Goal: Task Accomplishment & Management: Complete application form

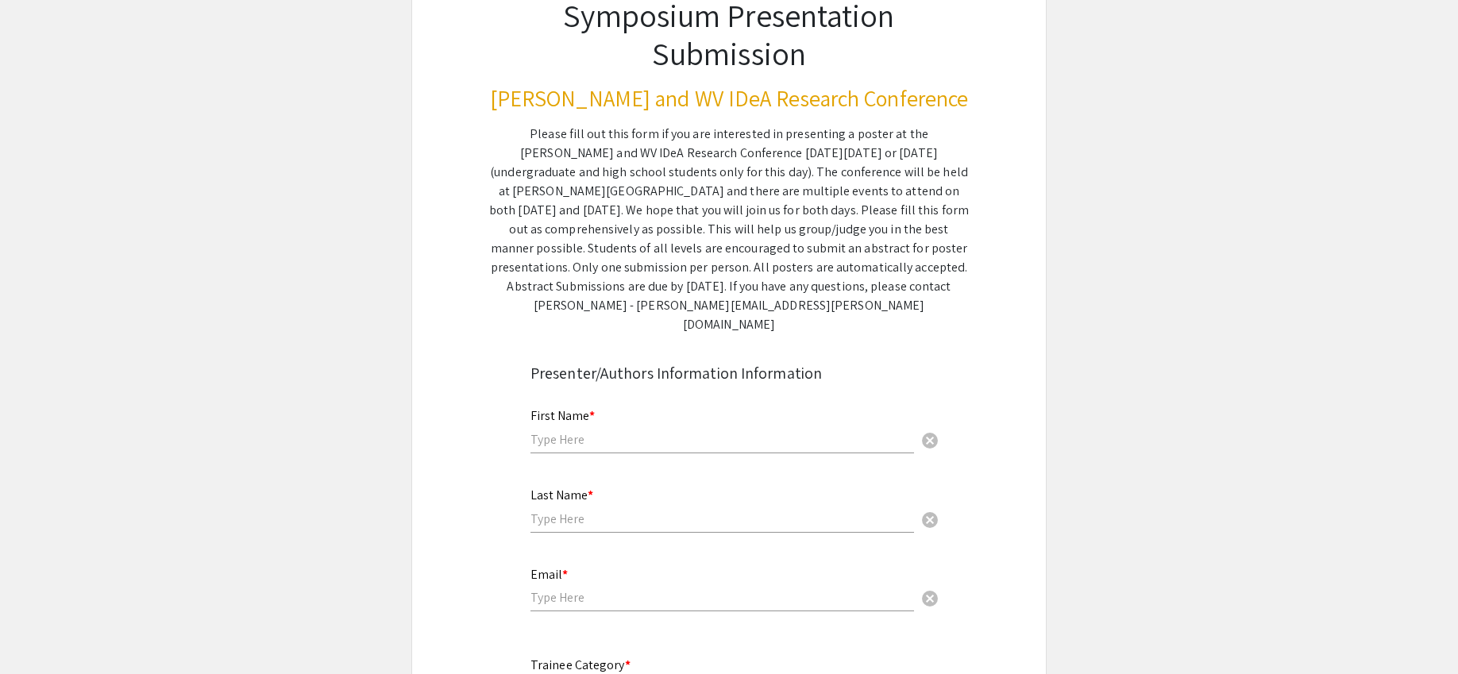
scroll to position [105, 0]
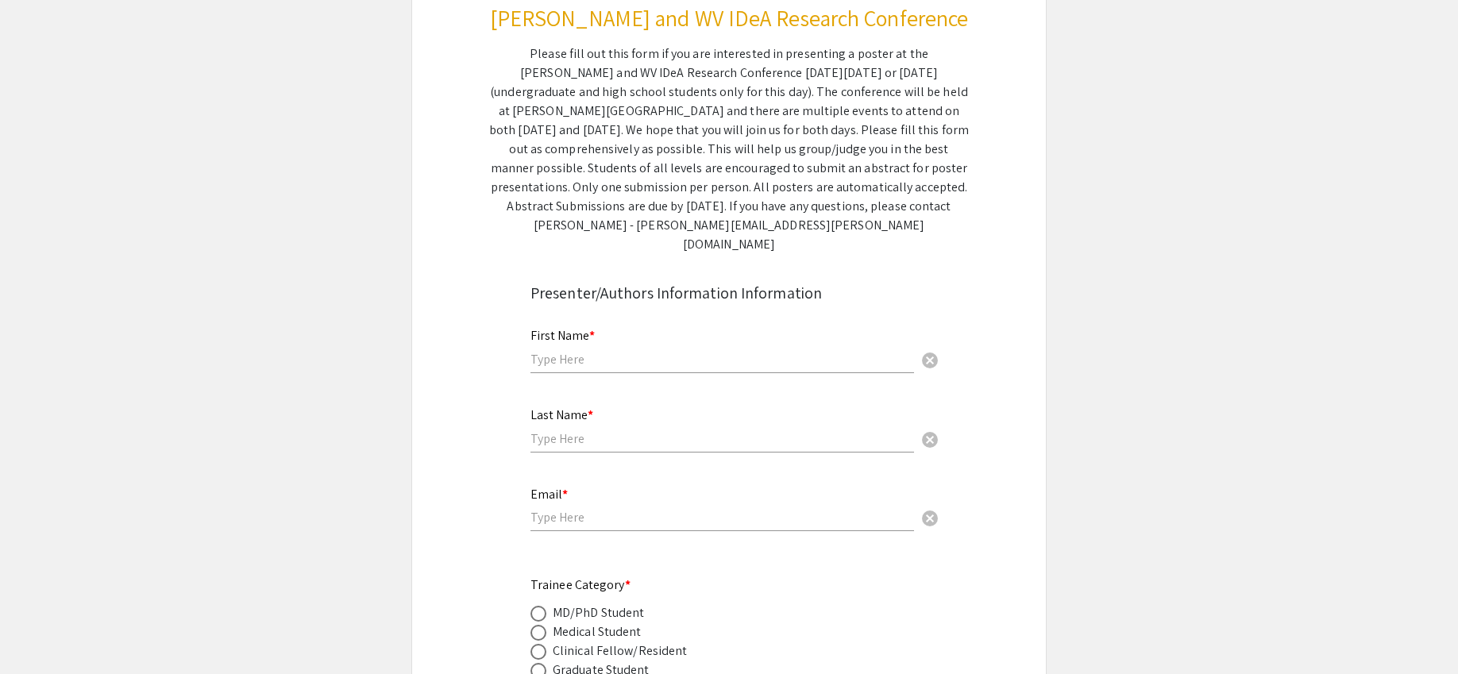
scroll to position [220, 0]
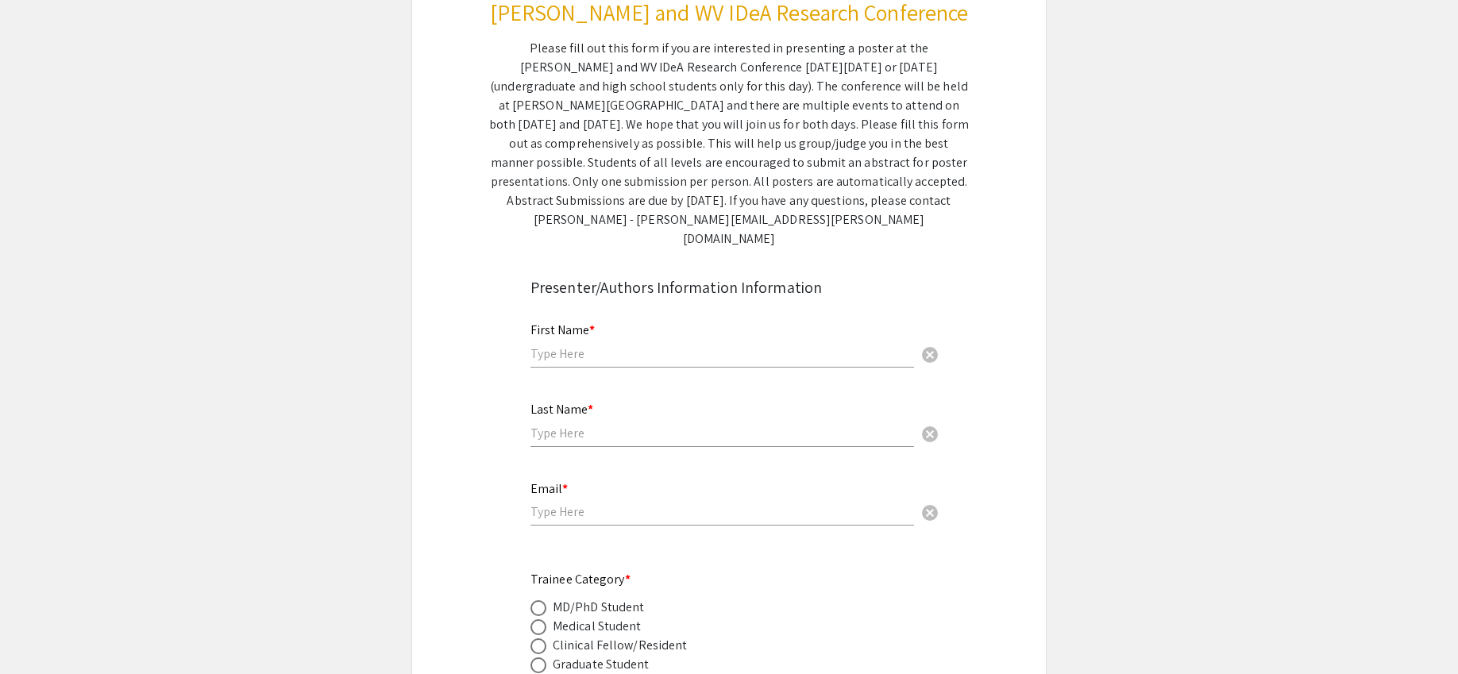
click at [757, 345] on input "text" at bounding box center [723, 353] width 384 height 17
type input "Kallie"
type input "Schafner"
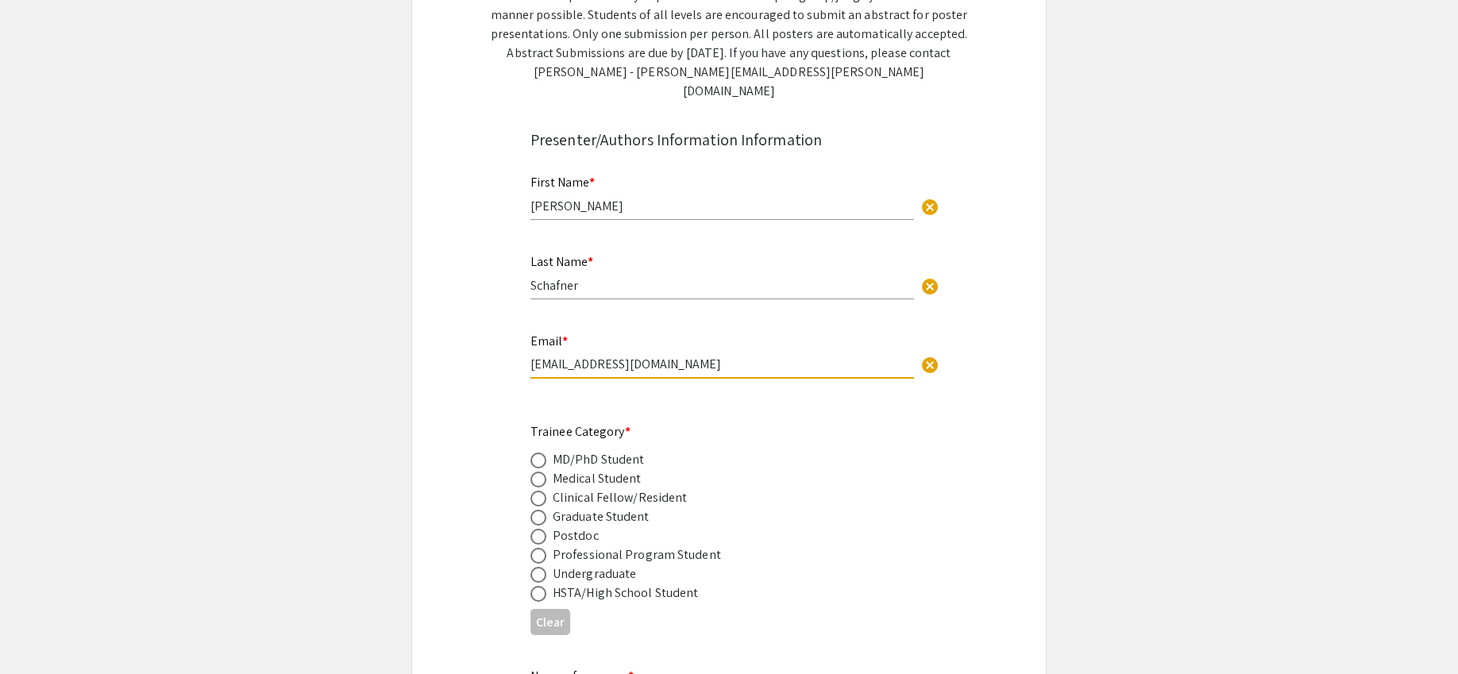
scroll to position [372, 0]
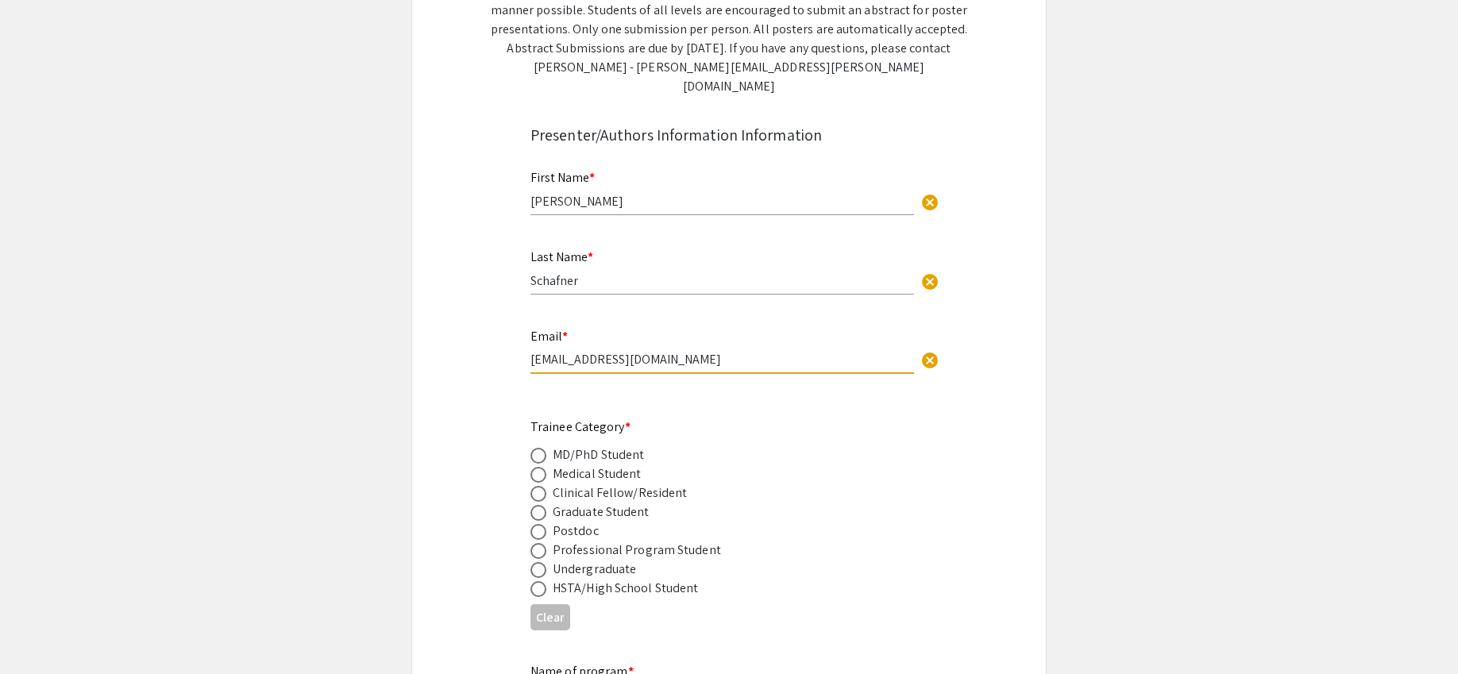
type input "kjs0069@mix.wvu.edu"
click at [627, 503] on div "Graduate Student" at bounding box center [601, 512] width 97 height 19
click at [543, 505] on span at bounding box center [539, 513] width 16 height 16
click at [543, 505] on input "radio" at bounding box center [539, 513] width 16 height 16
radio input "true"
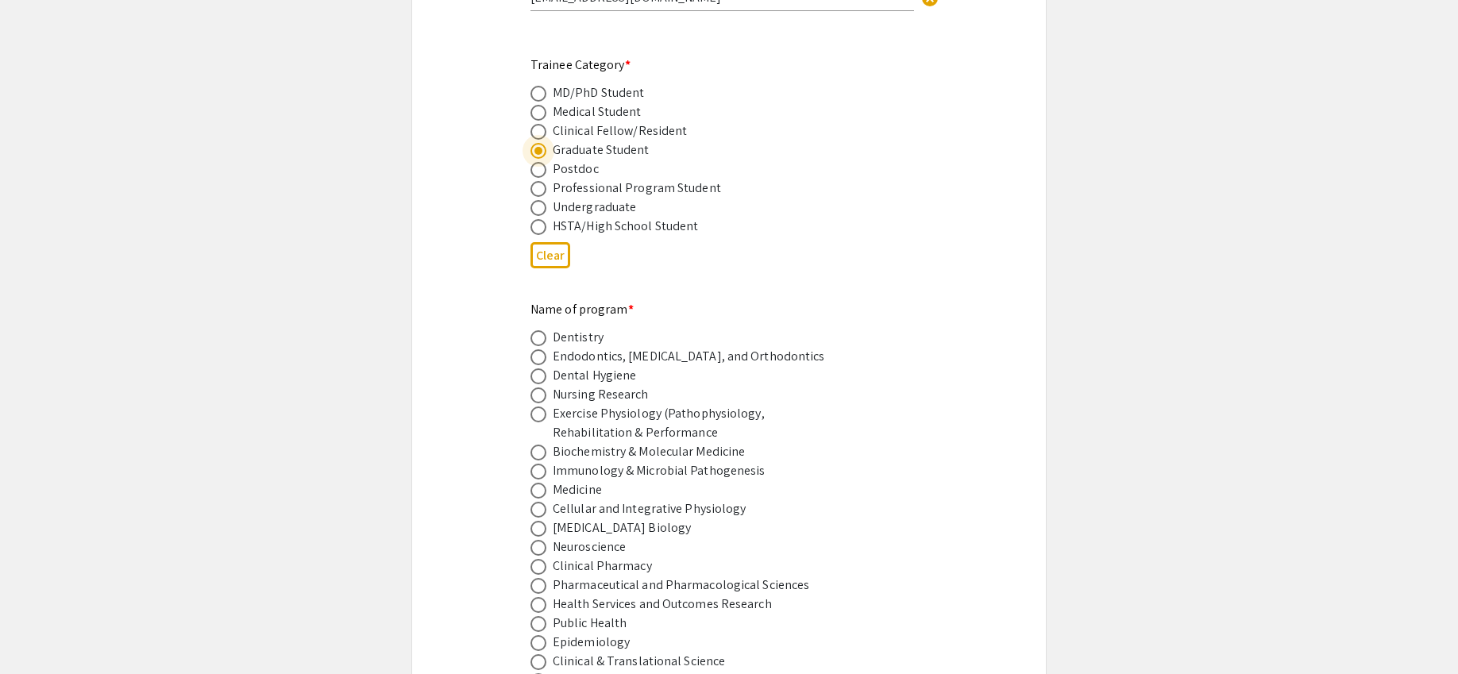
scroll to position [737, 0]
click at [540, 500] on span at bounding box center [539, 508] width 16 height 16
click at [540, 500] on input "radio" at bounding box center [539, 508] width 16 height 16
radio input "true"
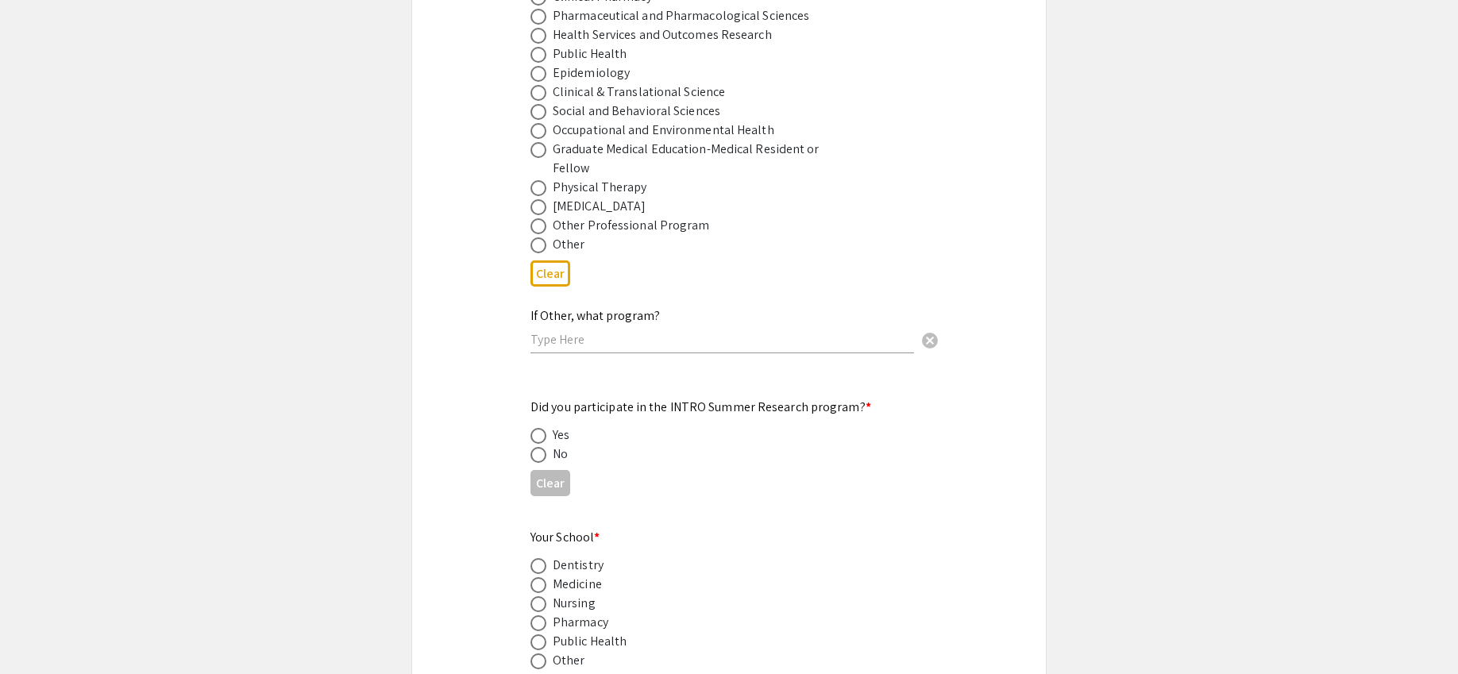
scroll to position [1307, 0]
click at [540, 444] on span at bounding box center [539, 452] width 16 height 16
click at [540, 444] on input "radio" at bounding box center [539, 452] width 16 height 16
radio input "true"
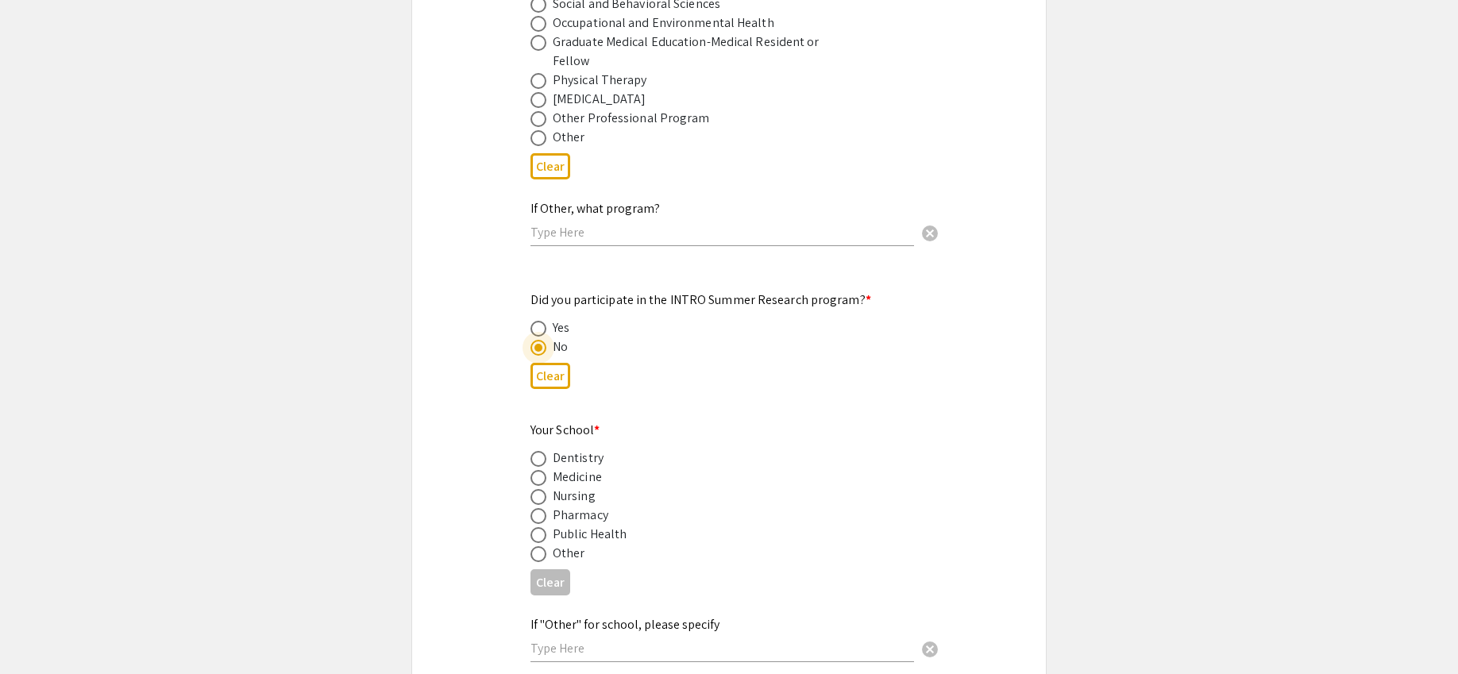
scroll to position [1419, 0]
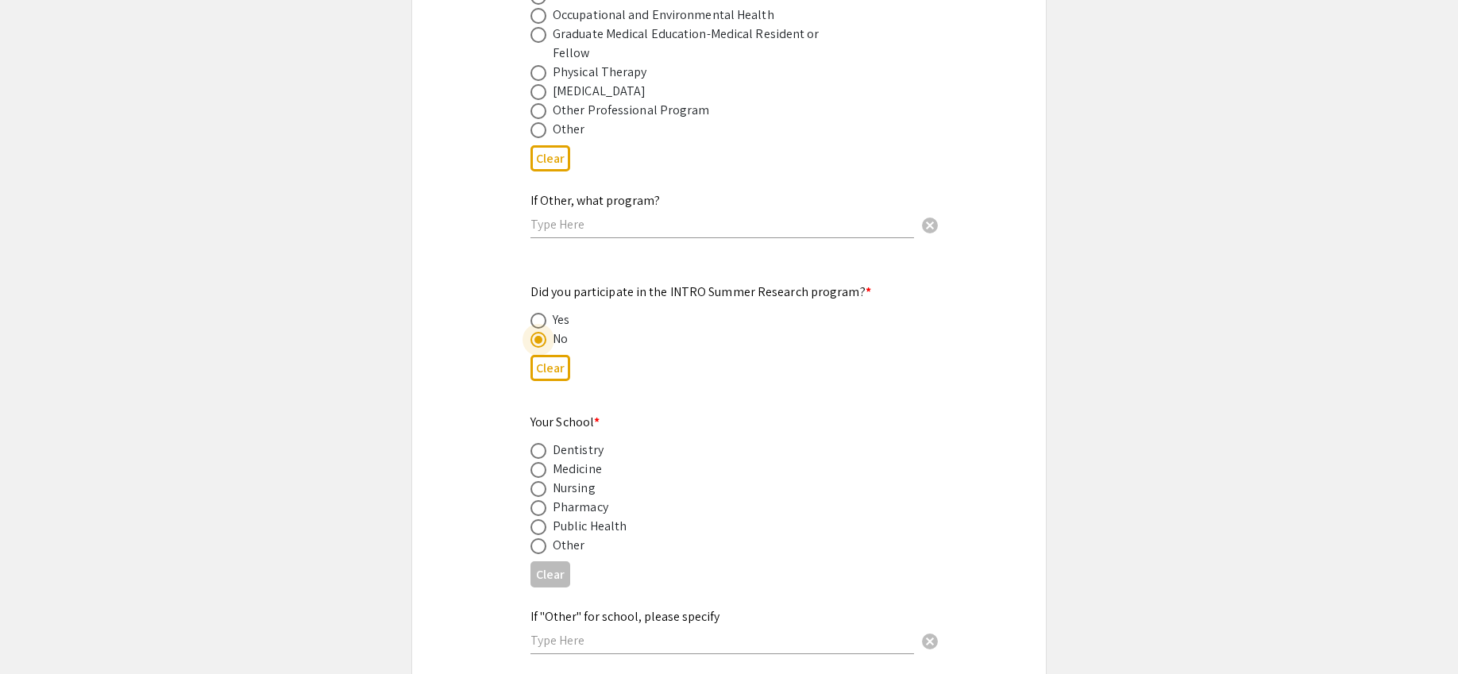
click at [543, 462] on span at bounding box center [539, 470] width 16 height 16
click at [543, 462] on input "radio" at bounding box center [539, 470] width 16 height 16
radio input "true"
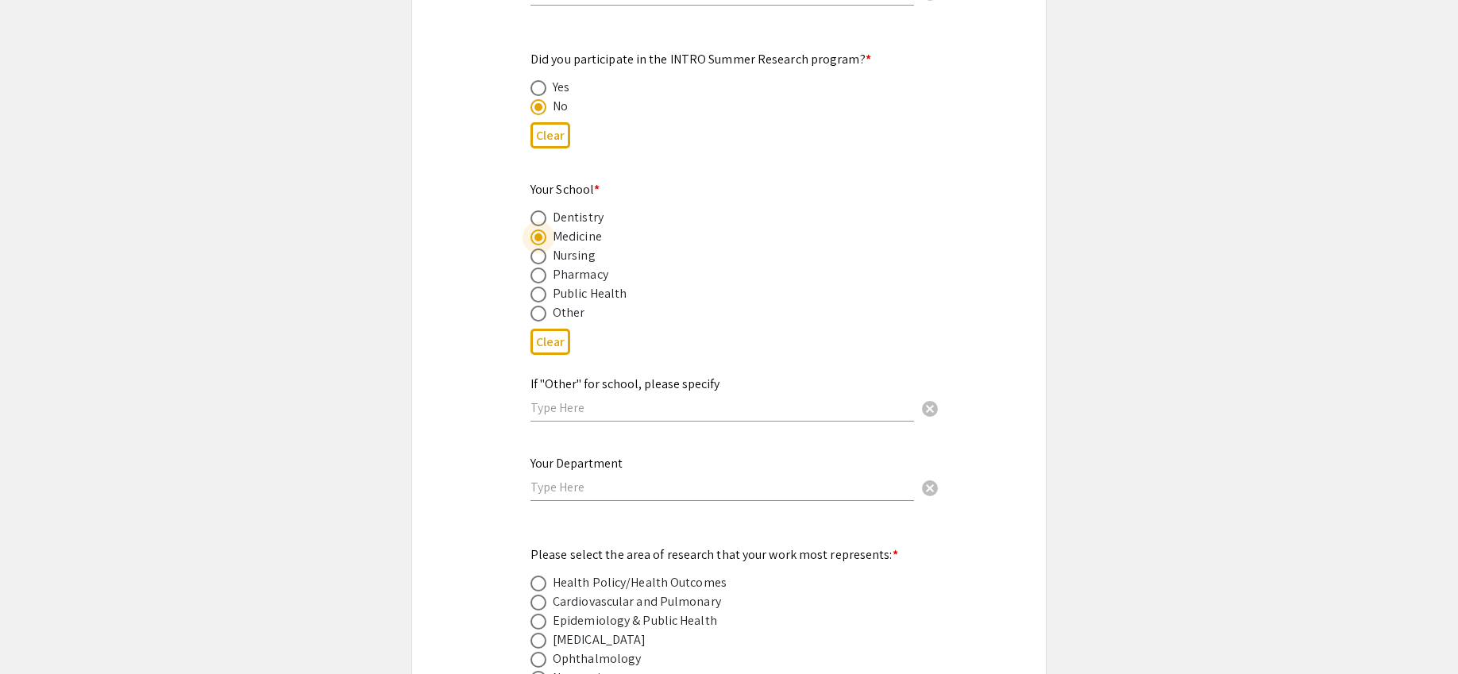
scroll to position [1659, 0]
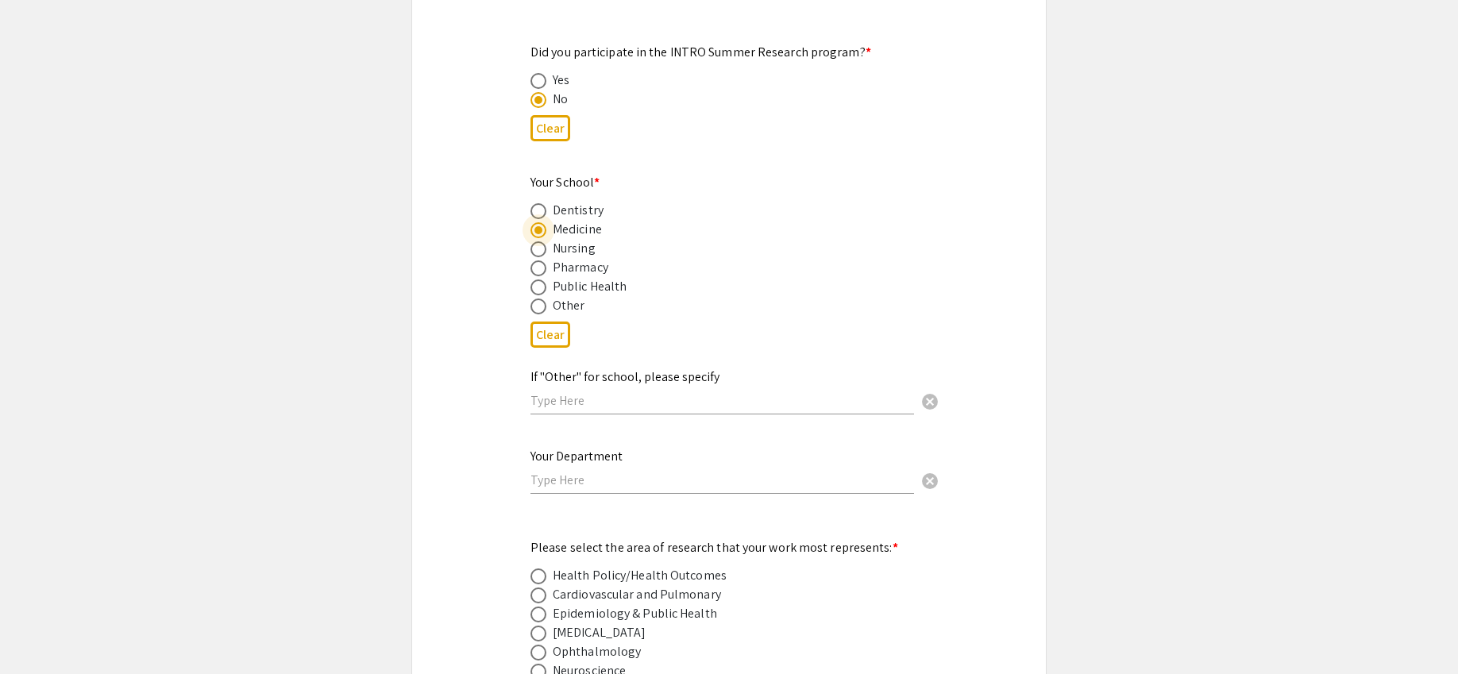
click at [667, 472] on input "text" at bounding box center [723, 480] width 384 height 17
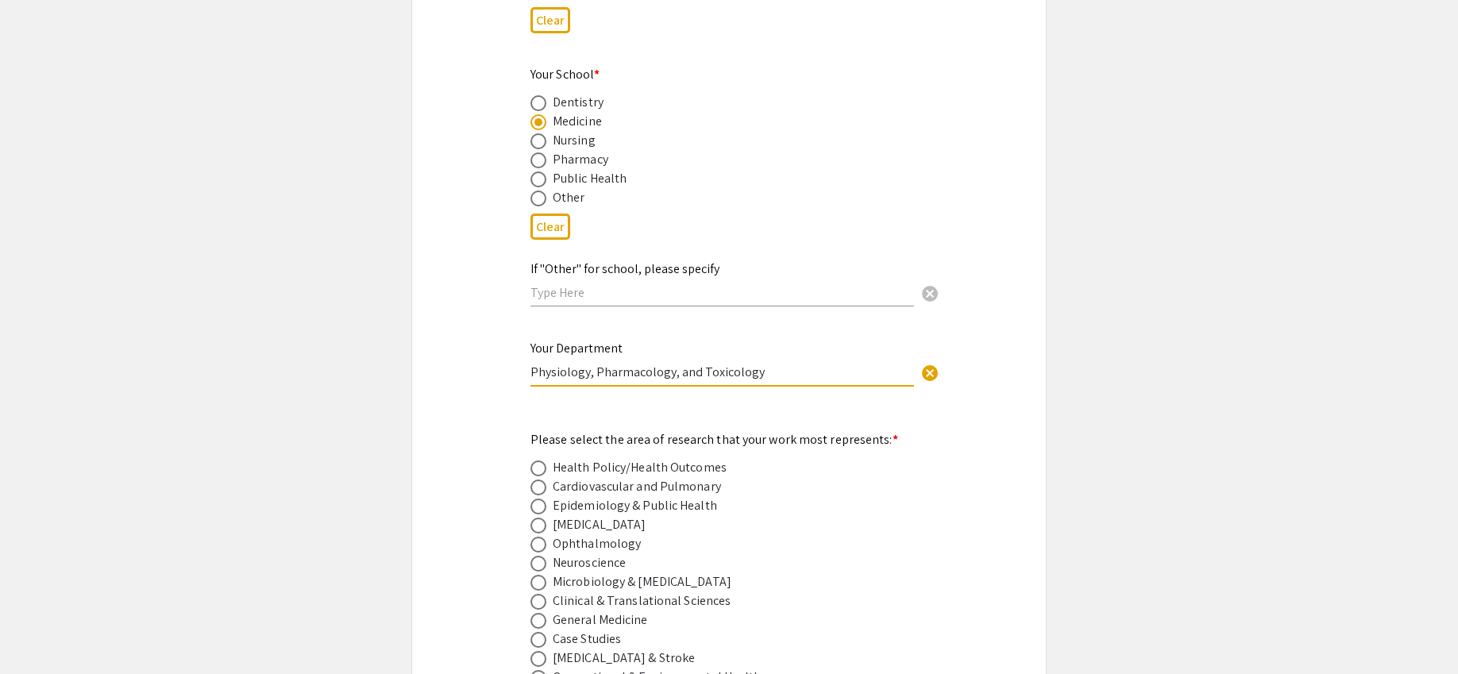
scroll to position [1812, 0]
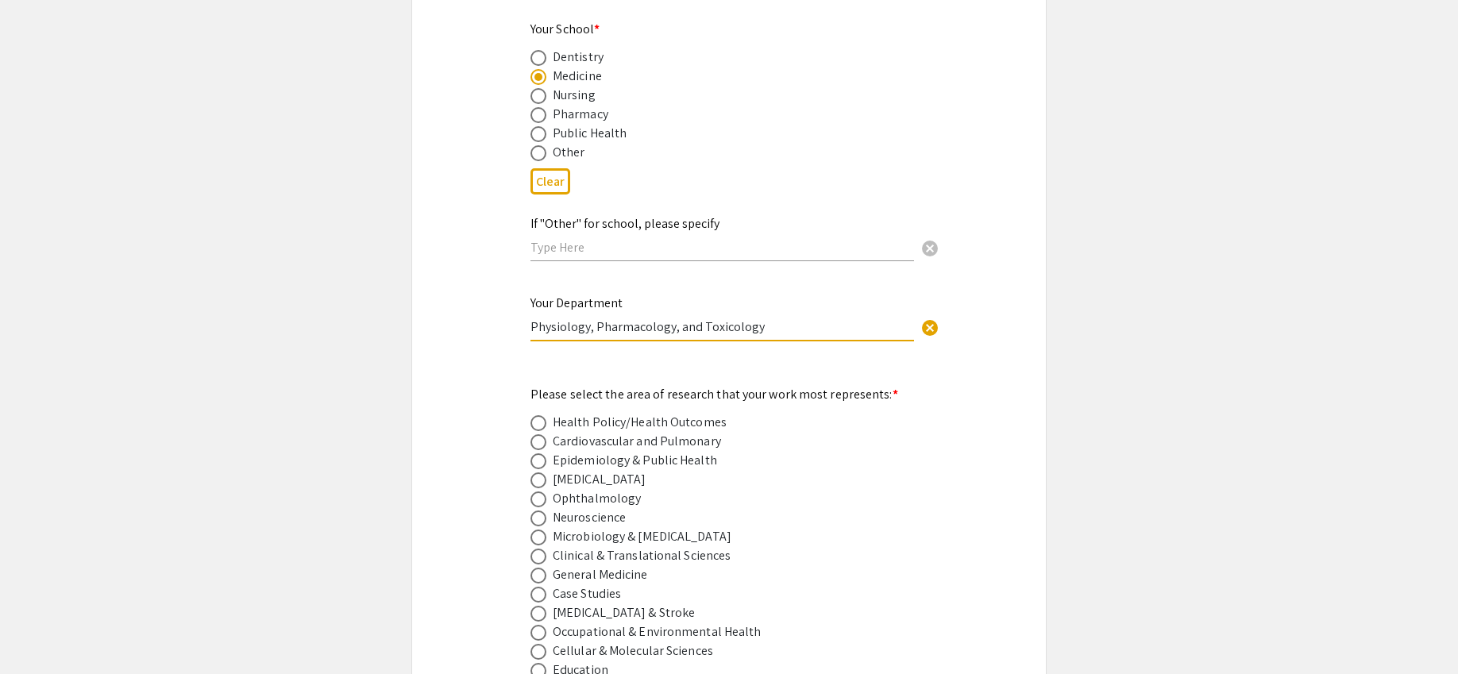
type input "Physiology, Pharmacology, and Toxicology"
click at [538, 434] on span at bounding box center [539, 442] width 16 height 16
click at [538, 434] on input "radio" at bounding box center [539, 442] width 16 height 16
radio input "true"
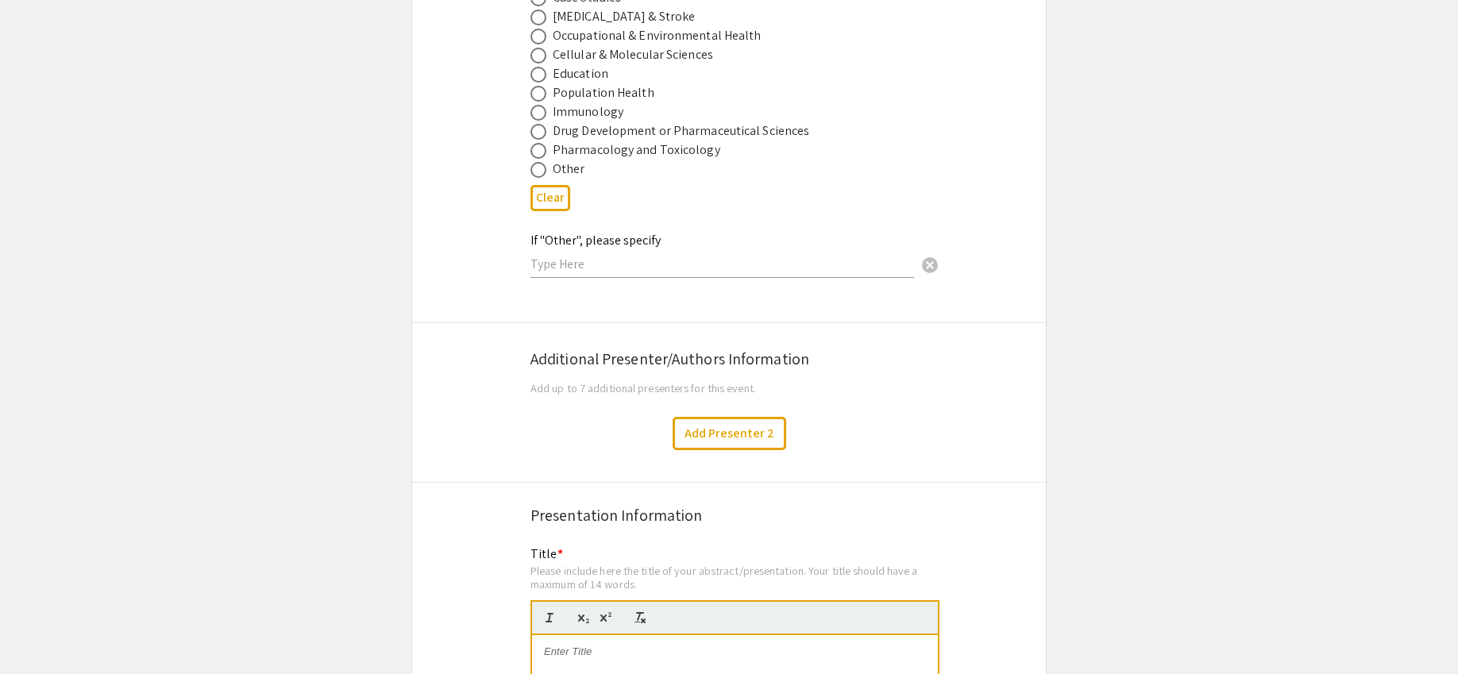
scroll to position [2414, 0]
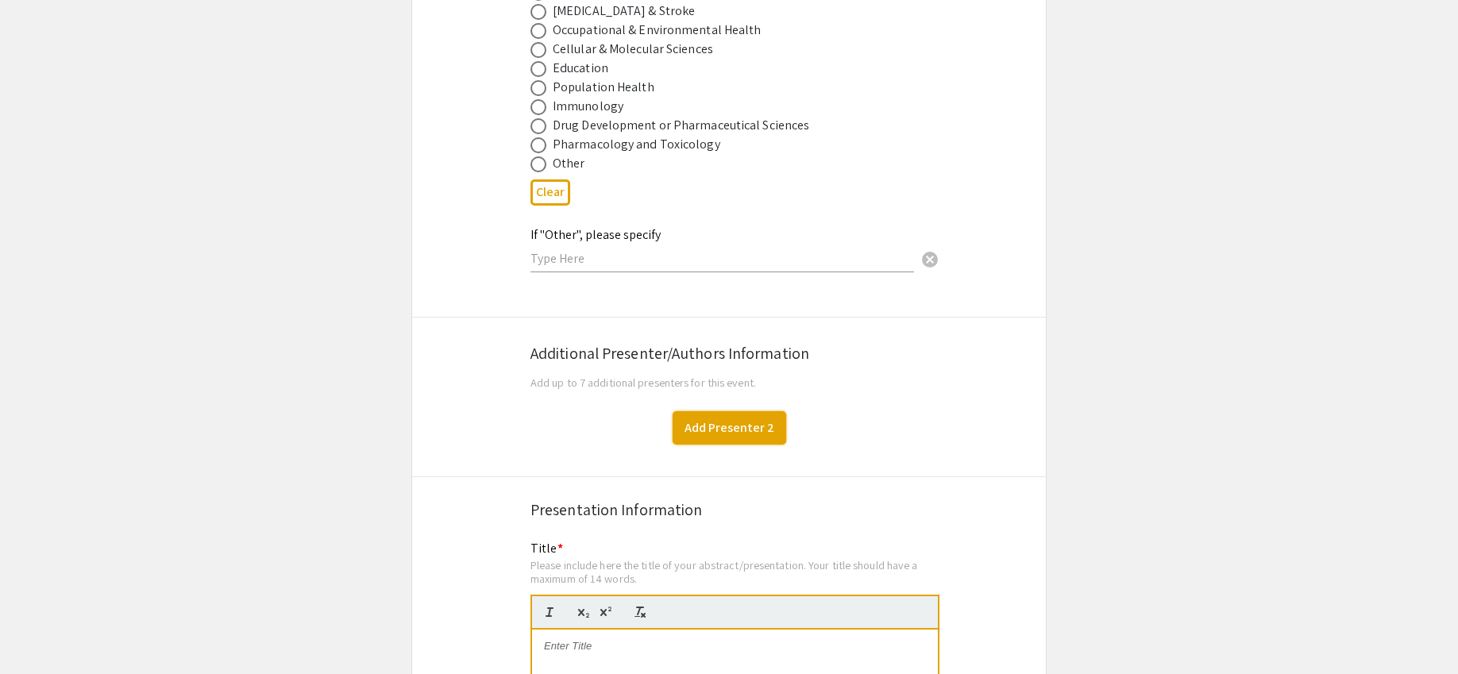
click at [702, 413] on button "Add Presenter 2" at bounding box center [730, 427] width 114 height 33
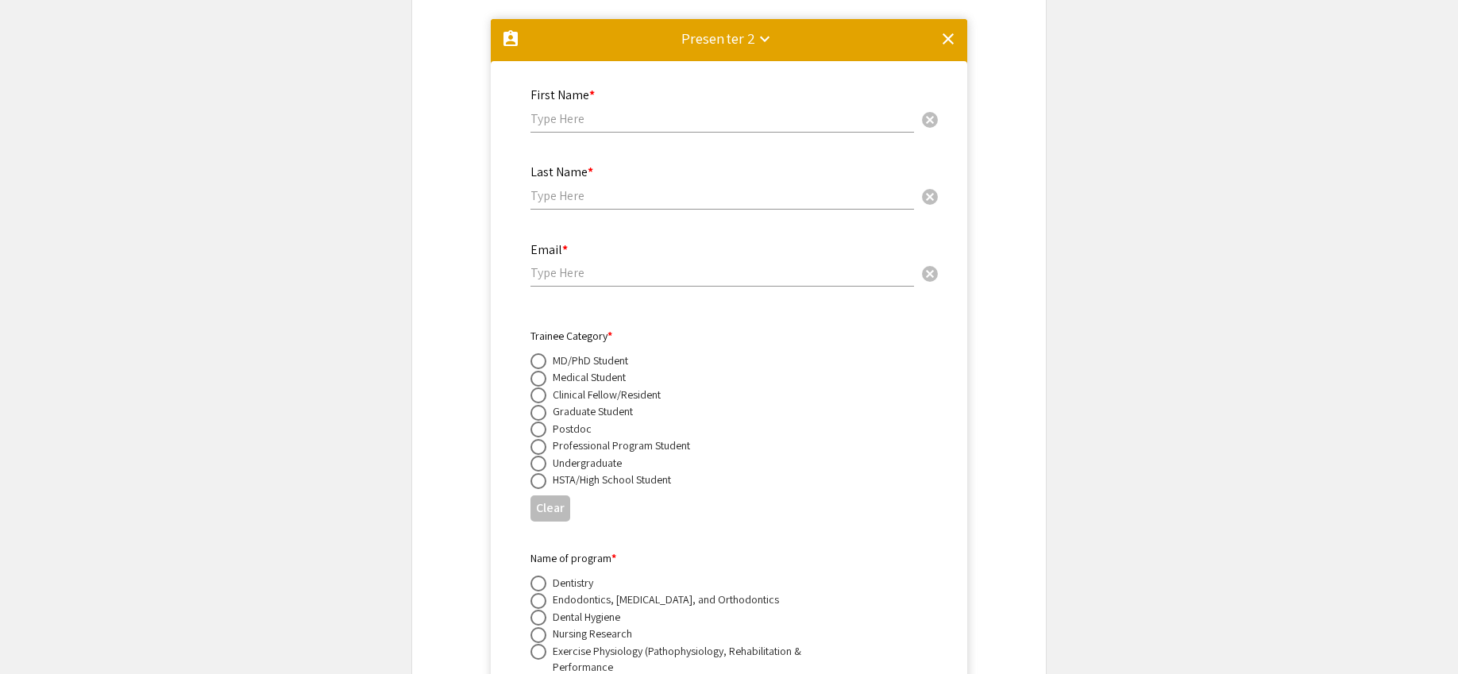
click at [625, 110] on input "text" at bounding box center [723, 118] width 384 height 17
type input "Heather"
type input "Connery"
click at [624, 264] on input "email" at bounding box center [723, 272] width 384 height 17
paste input "hc00034@mix.wvu.edu"
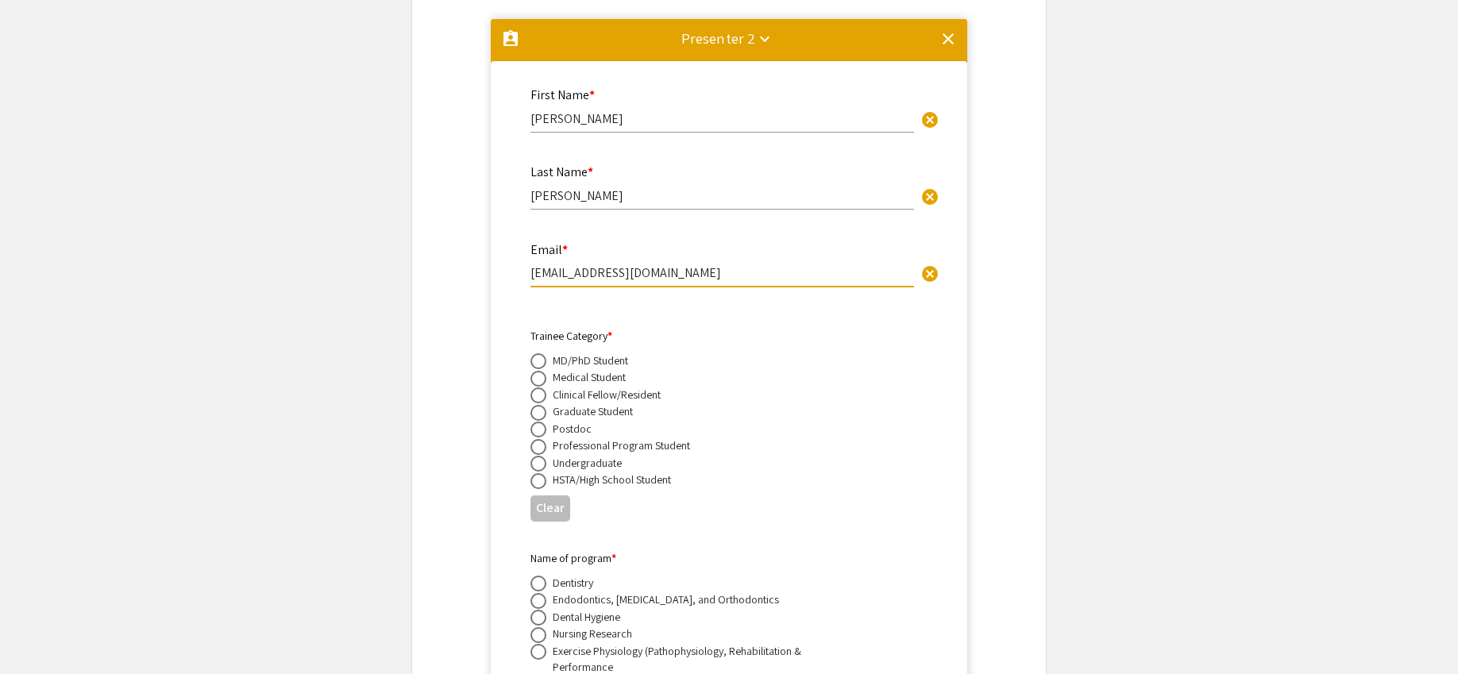
type input "hc00034@mix.wvu.edu"
click at [543, 405] on span at bounding box center [539, 413] width 16 height 16
click at [543, 405] on input "radio" at bounding box center [539, 413] width 16 height 16
radio input "true"
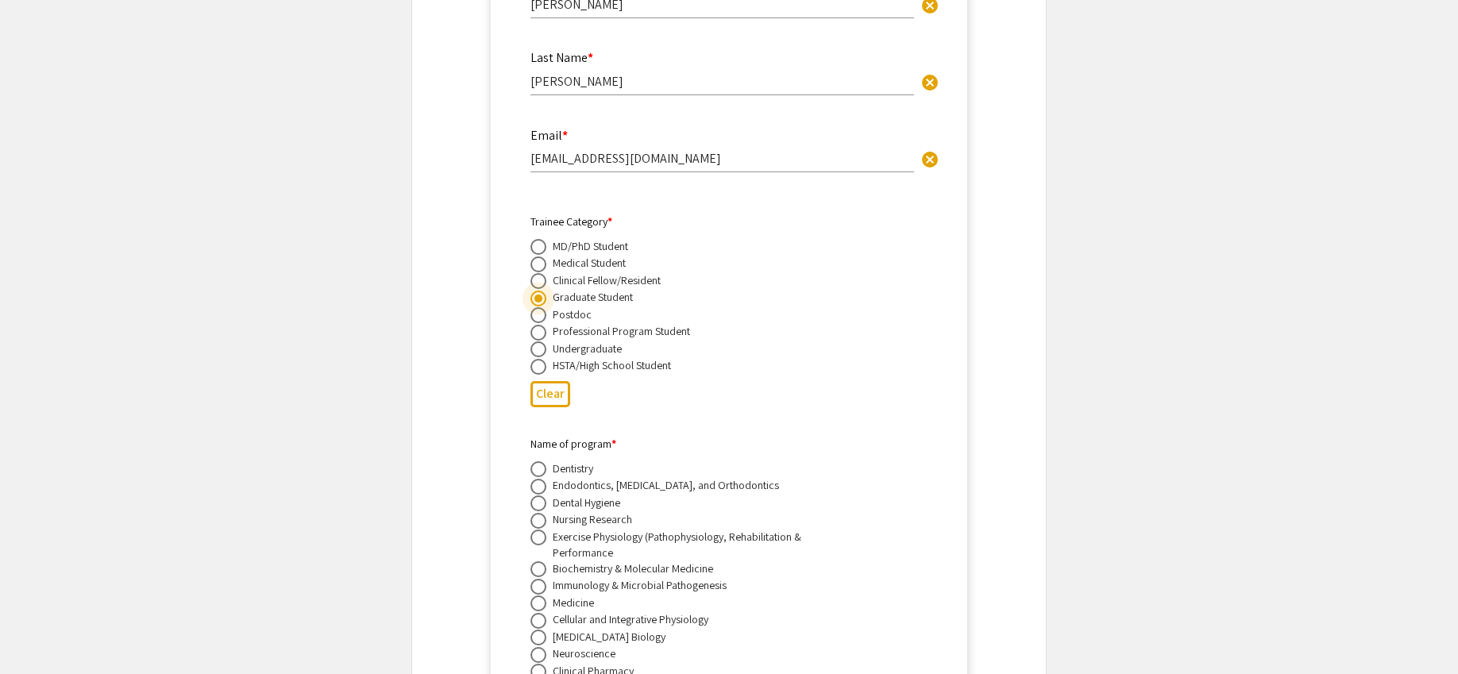
scroll to position [2946, 0]
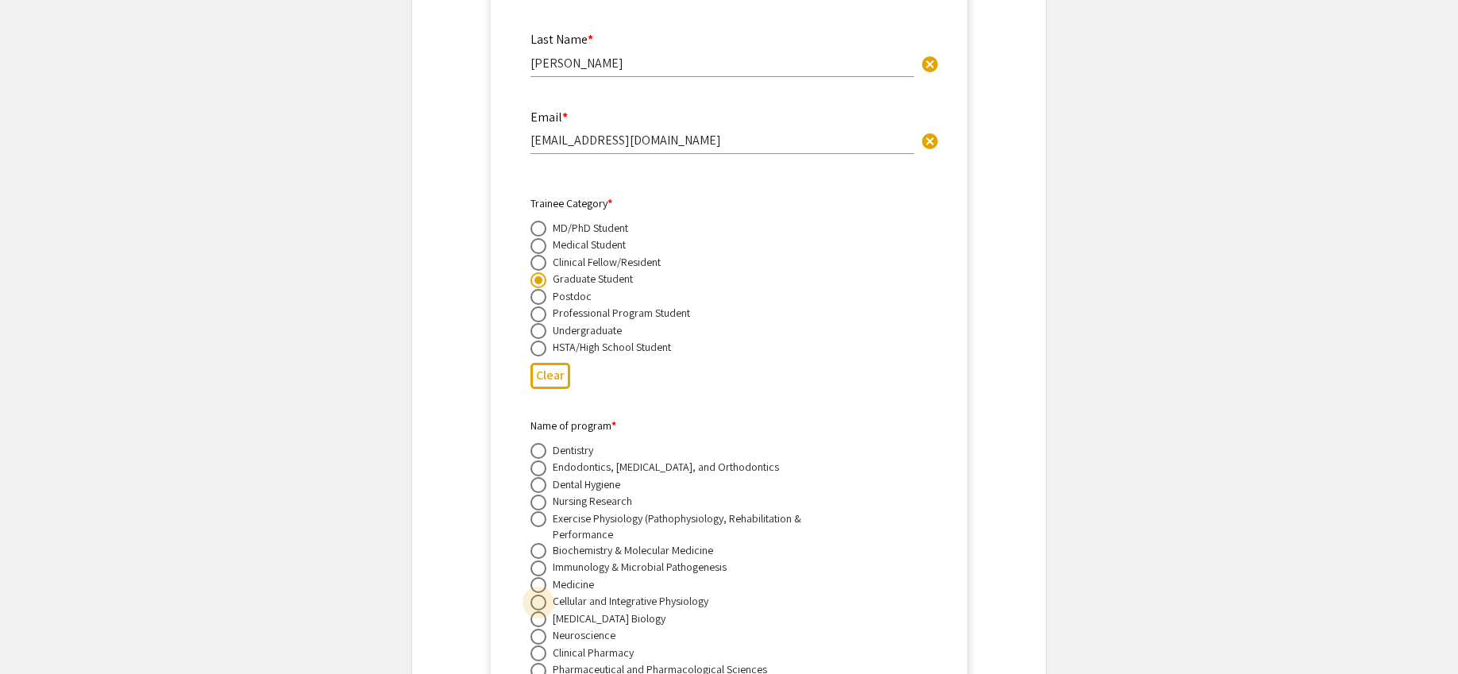
click at [539, 595] on span at bounding box center [539, 603] width 16 height 16
click at [539, 595] on input "radio" at bounding box center [539, 603] width 16 height 16
radio input "true"
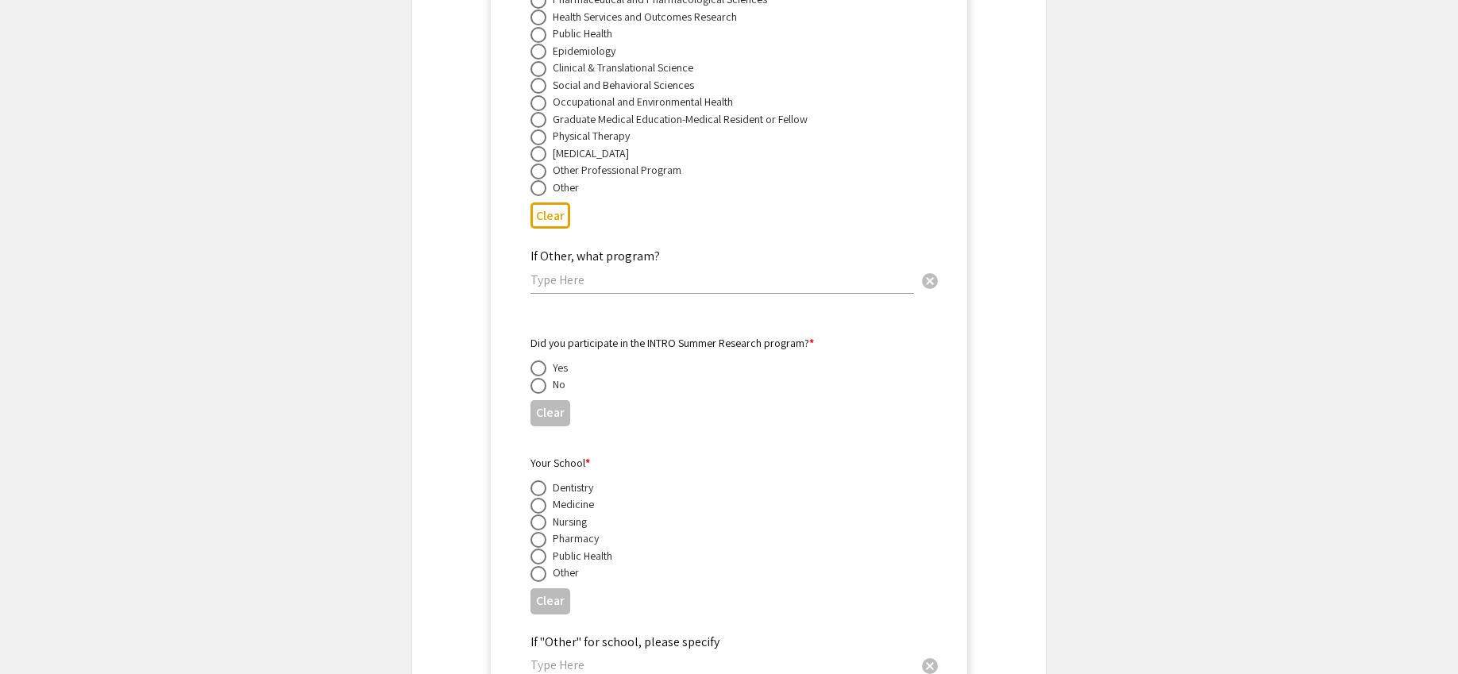
scroll to position [3626, 0]
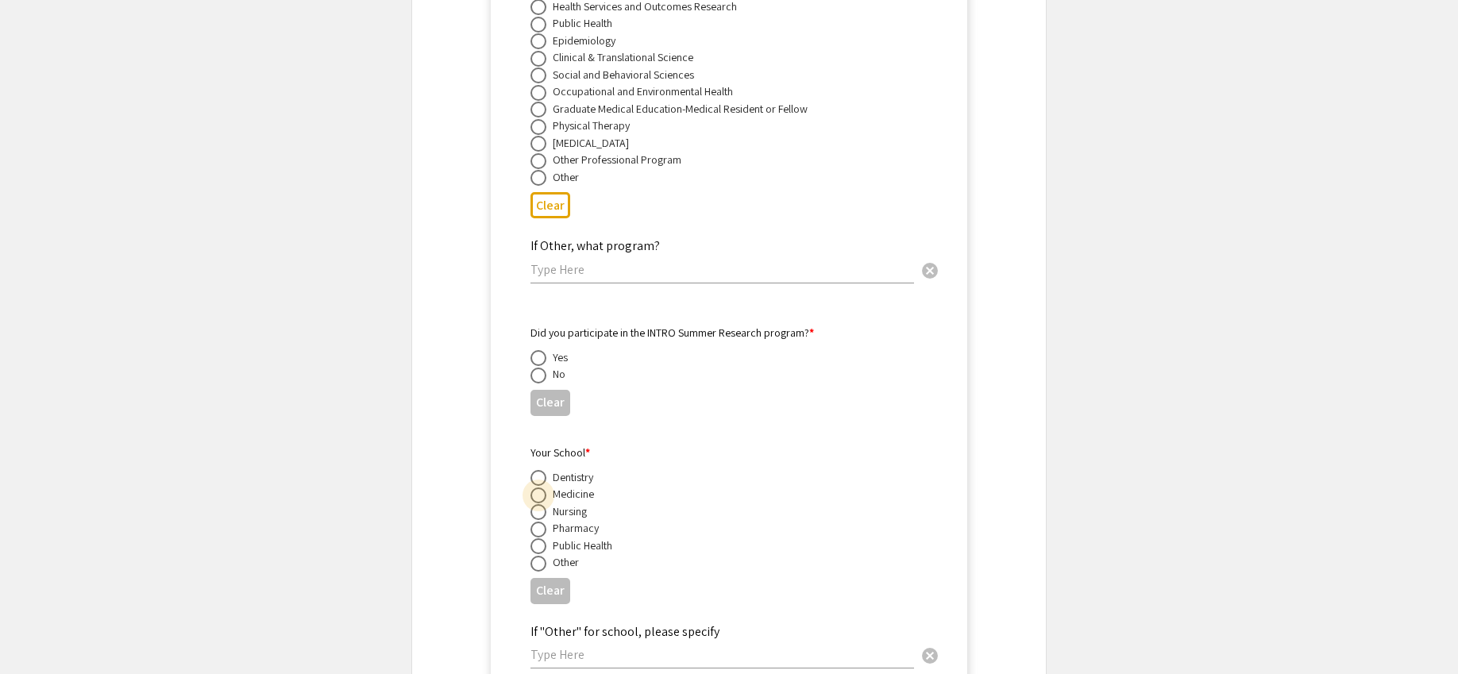
click at [538, 488] on span at bounding box center [539, 496] width 16 height 16
click at [538, 488] on input "radio" at bounding box center [539, 496] width 16 height 16
radio input "true"
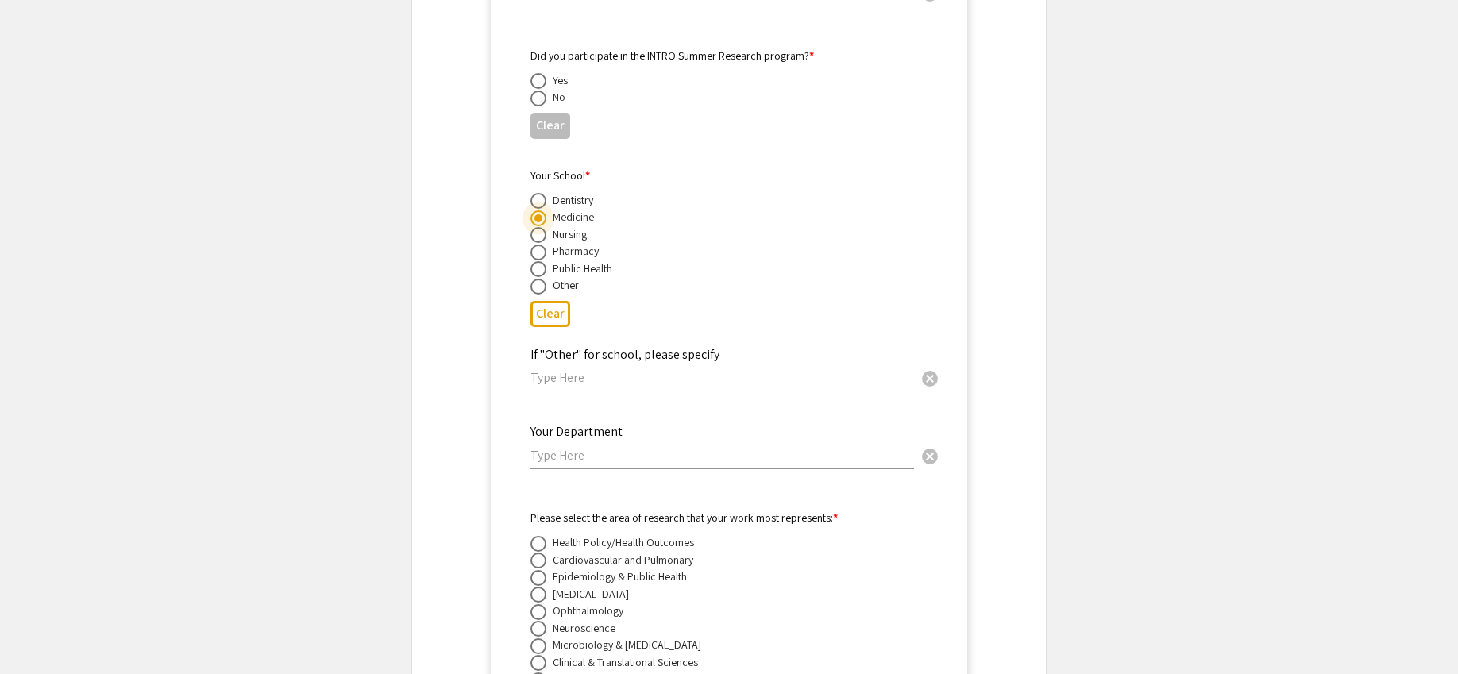
scroll to position [3904, 0]
click at [605, 446] on input "text" at bounding box center [723, 454] width 384 height 17
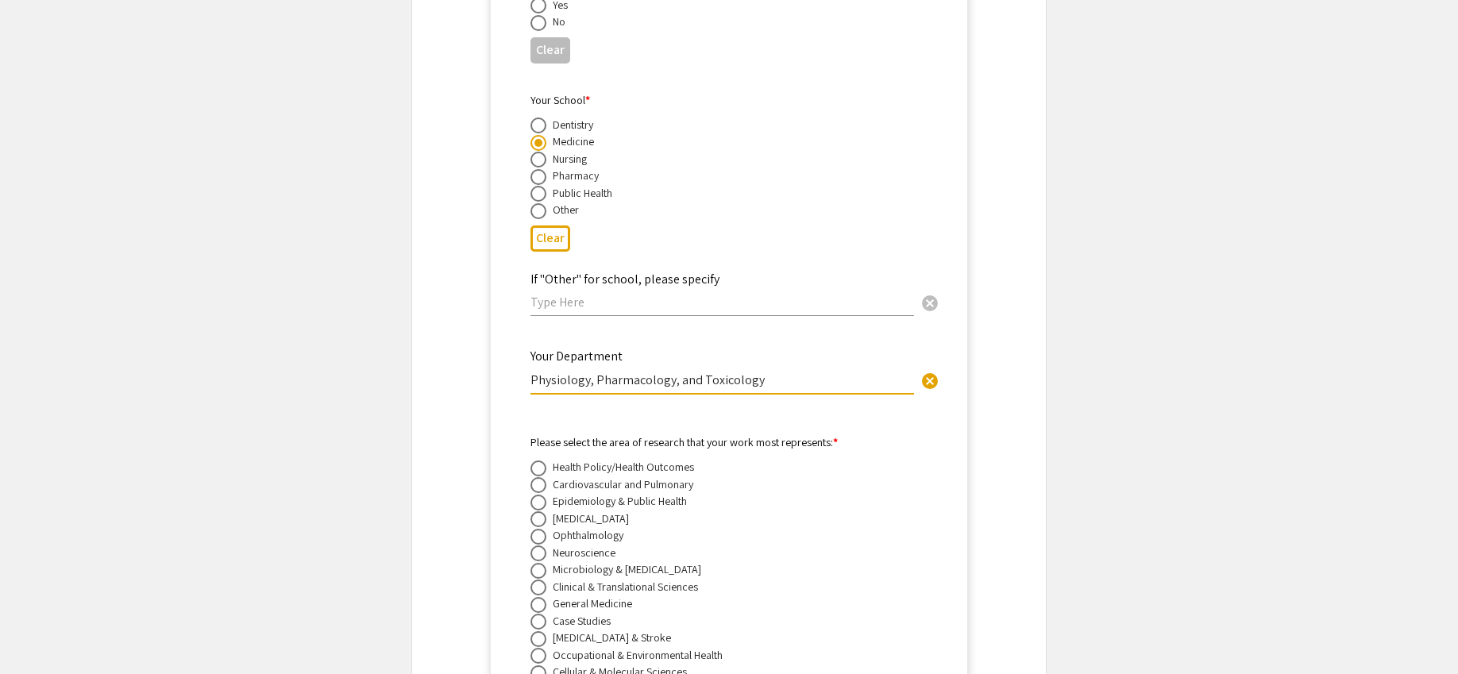
scroll to position [3991, 0]
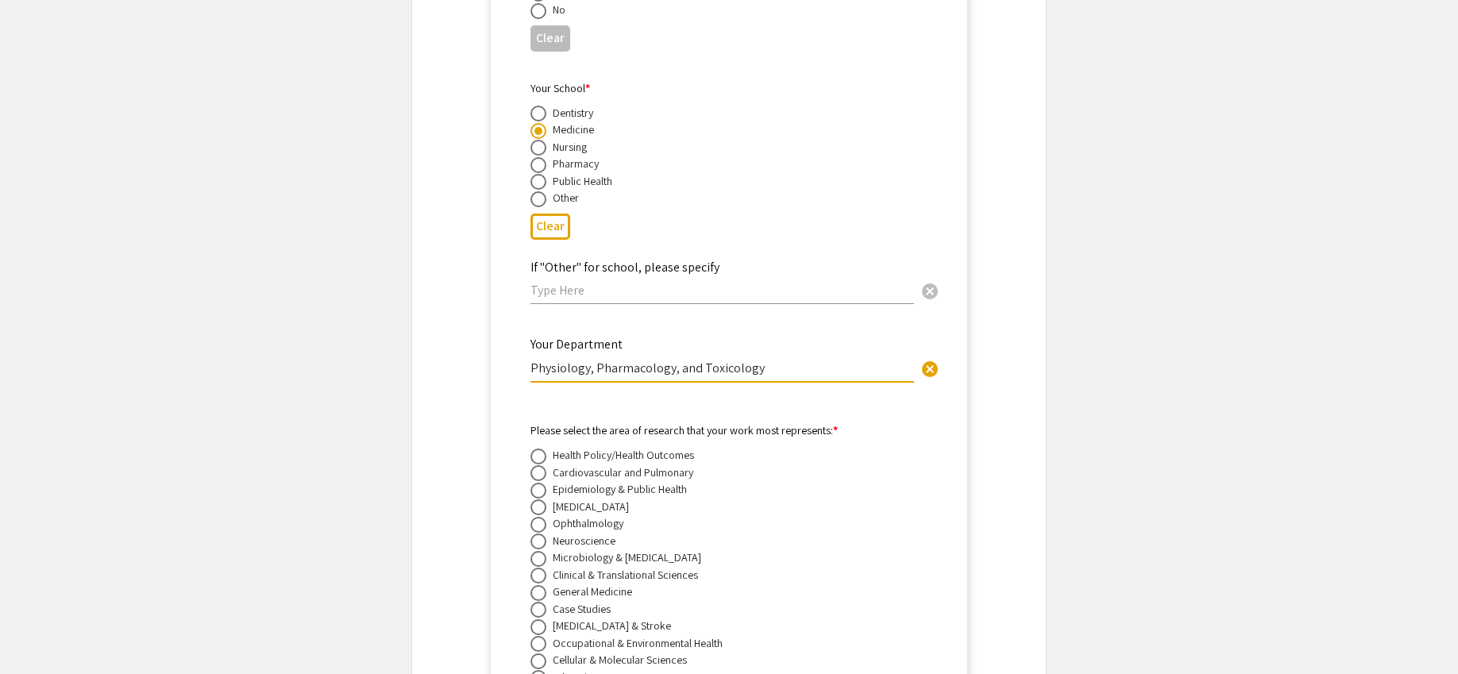
type input "Physiology, Pharmacology, and Toxicology"
click at [614, 465] on div "Cardiovascular and Pulmonary" at bounding box center [623, 473] width 141 height 16
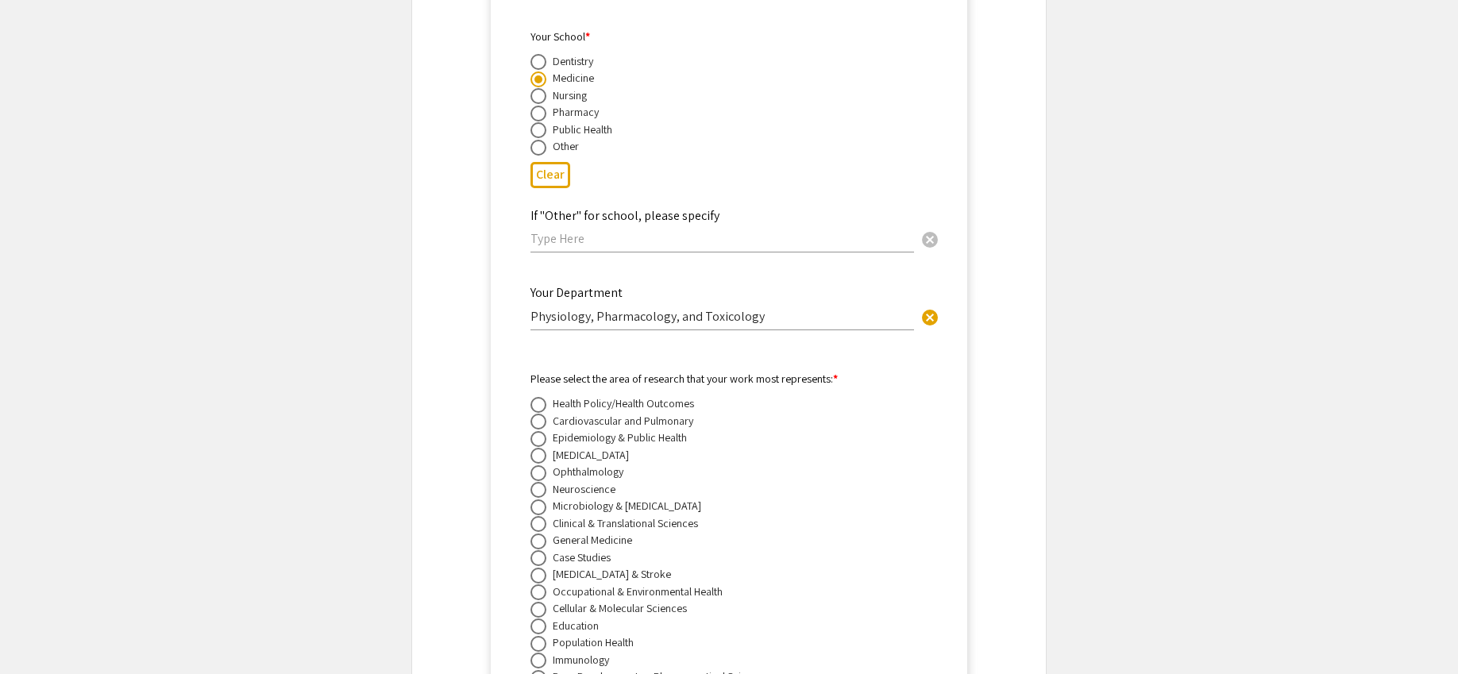
scroll to position [4063, 0]
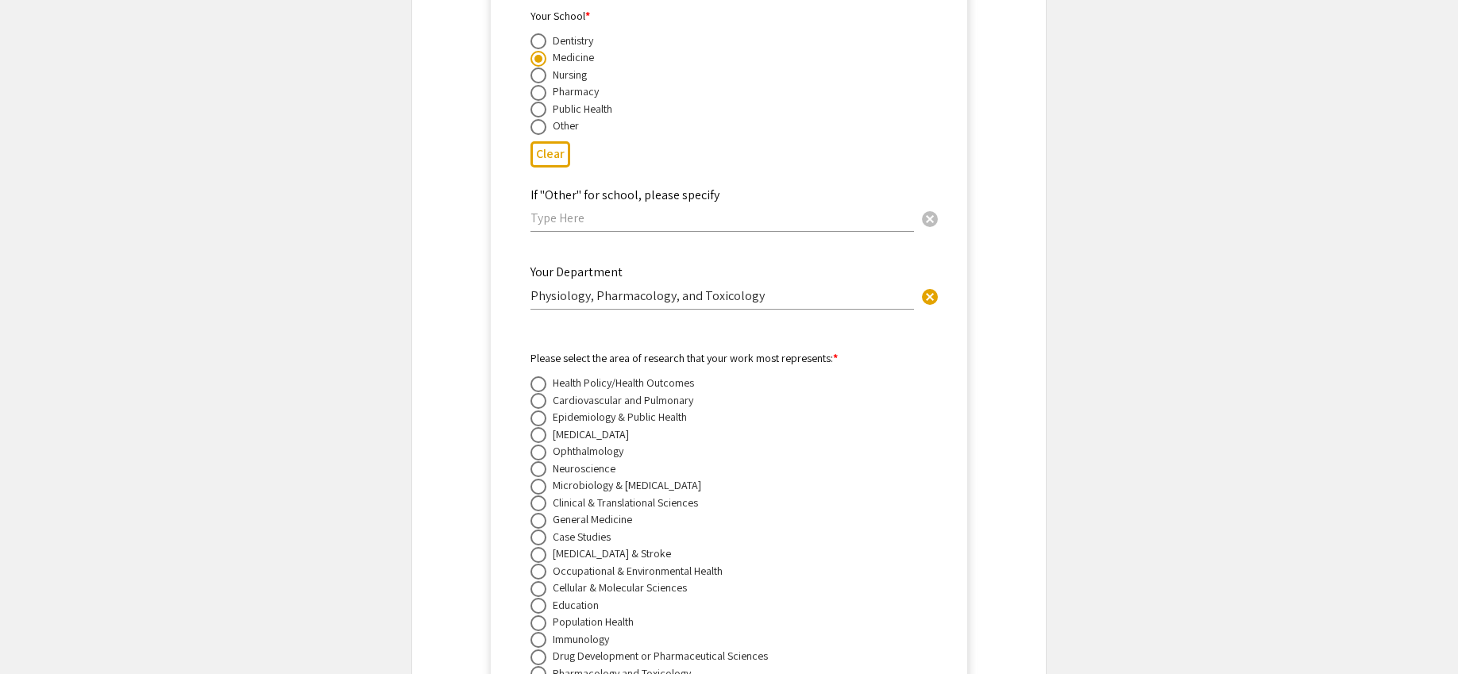
click at [542, 393] on span at bounding box center [539, 401] width 16 height 16
click at [542, 393] on input "radio" at bounding box center [539, 401] width 16 height 16
radio input "true"
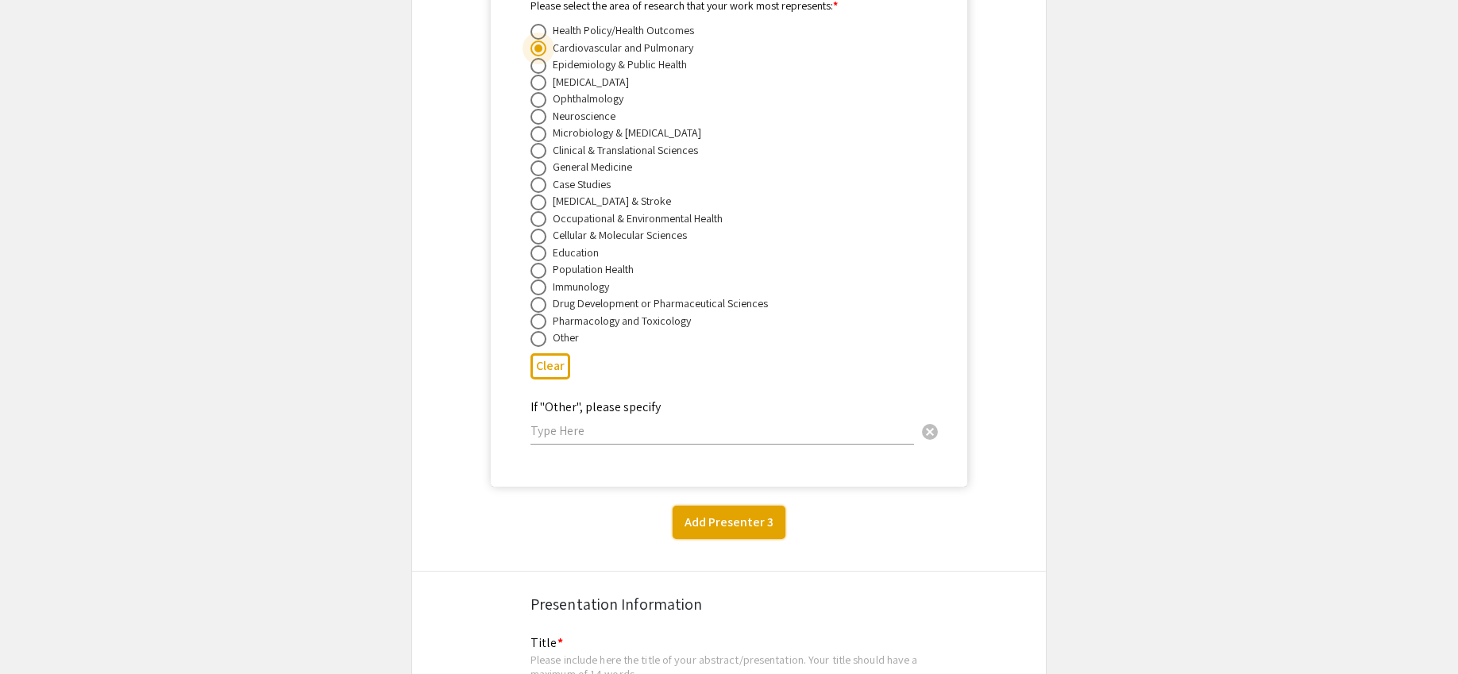
click at [727, 506] on button "Add Presenter 3" at bounding box center [729, 522] width 113 height 33
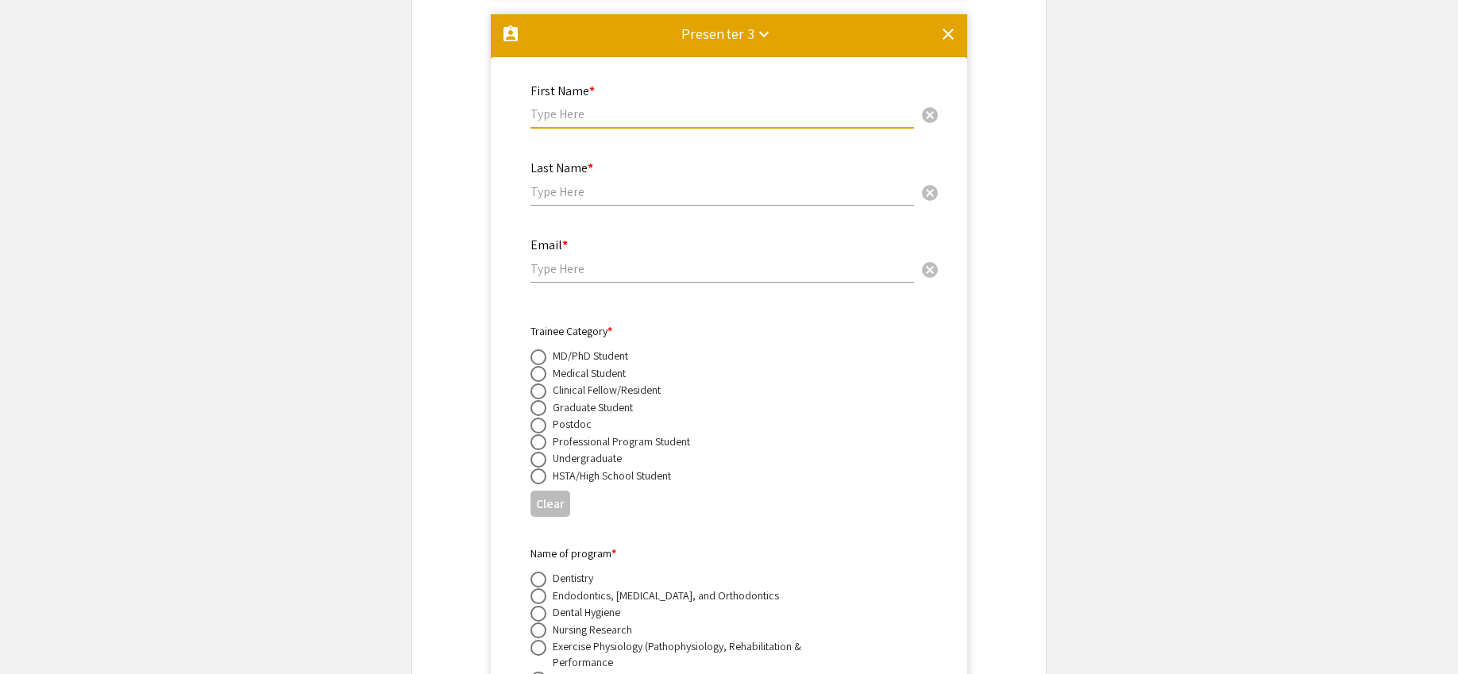
click at [599, 106] on input "text" at bounding box center [723, 114] width 384 height 17
type input "Hannah"
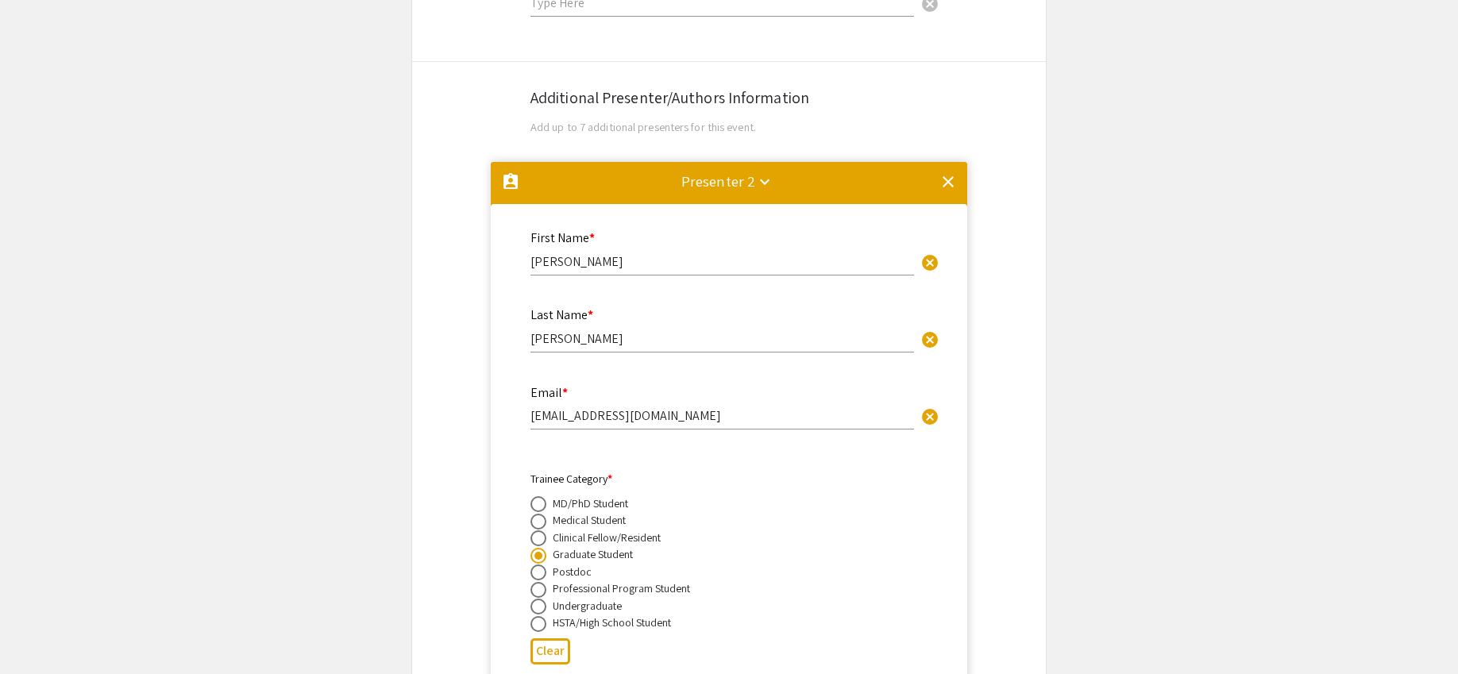
scroll to position [2658, 0]
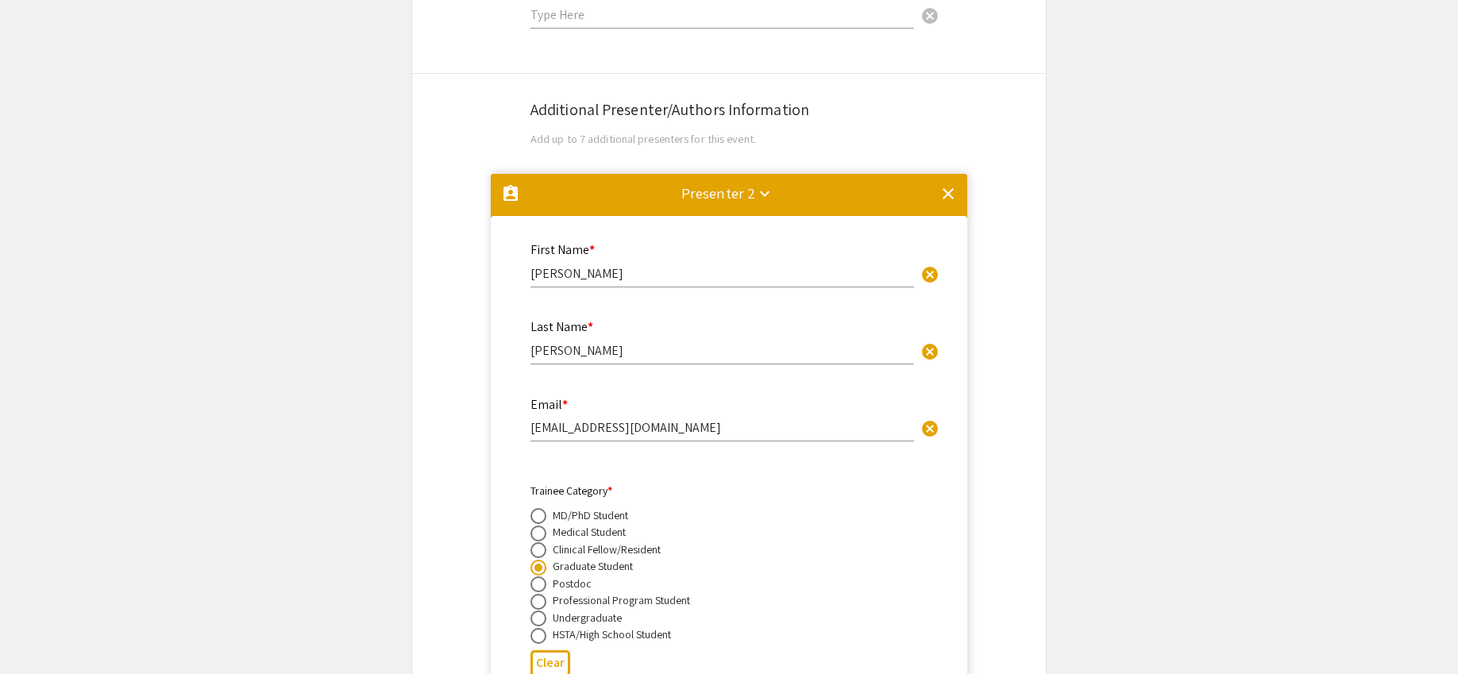
click at [947, 184] on mat-icon "clear" at bounding box center [948, 193] width 19 height 19
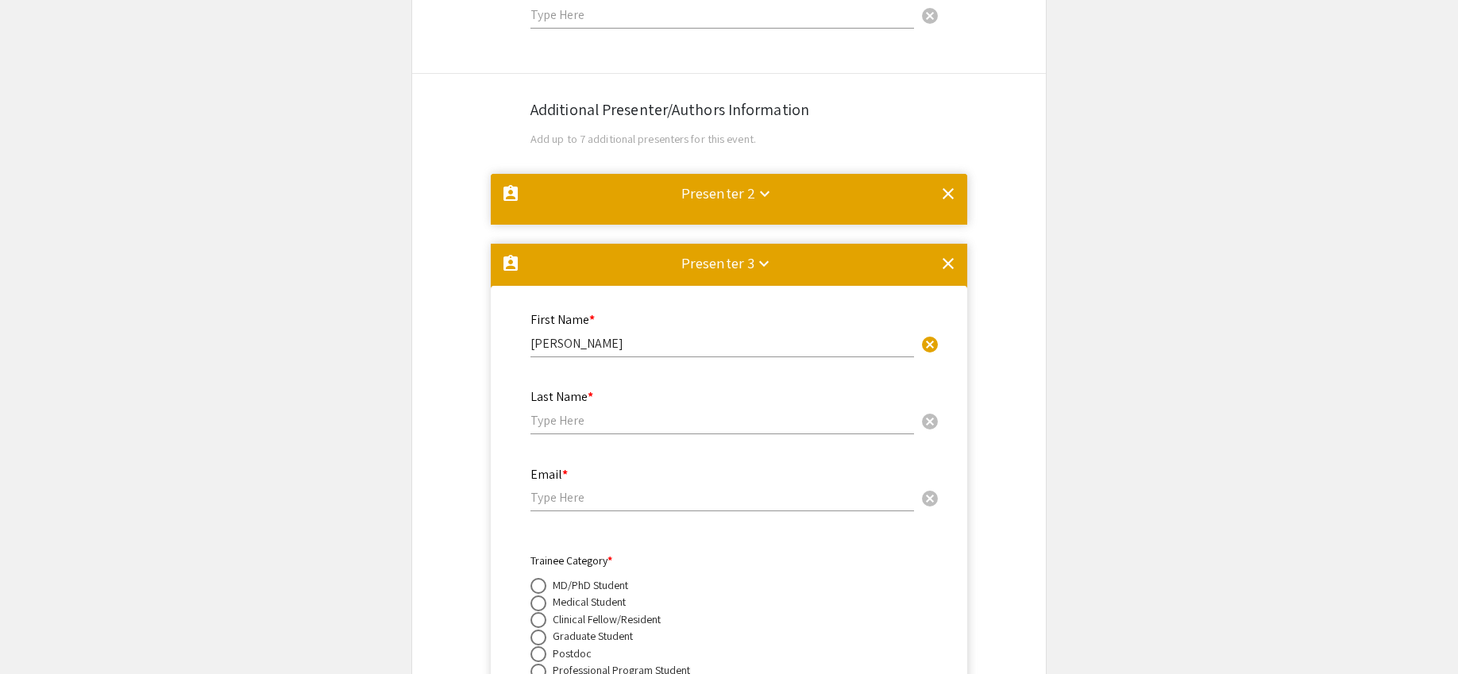
scroll to position [0, 0]
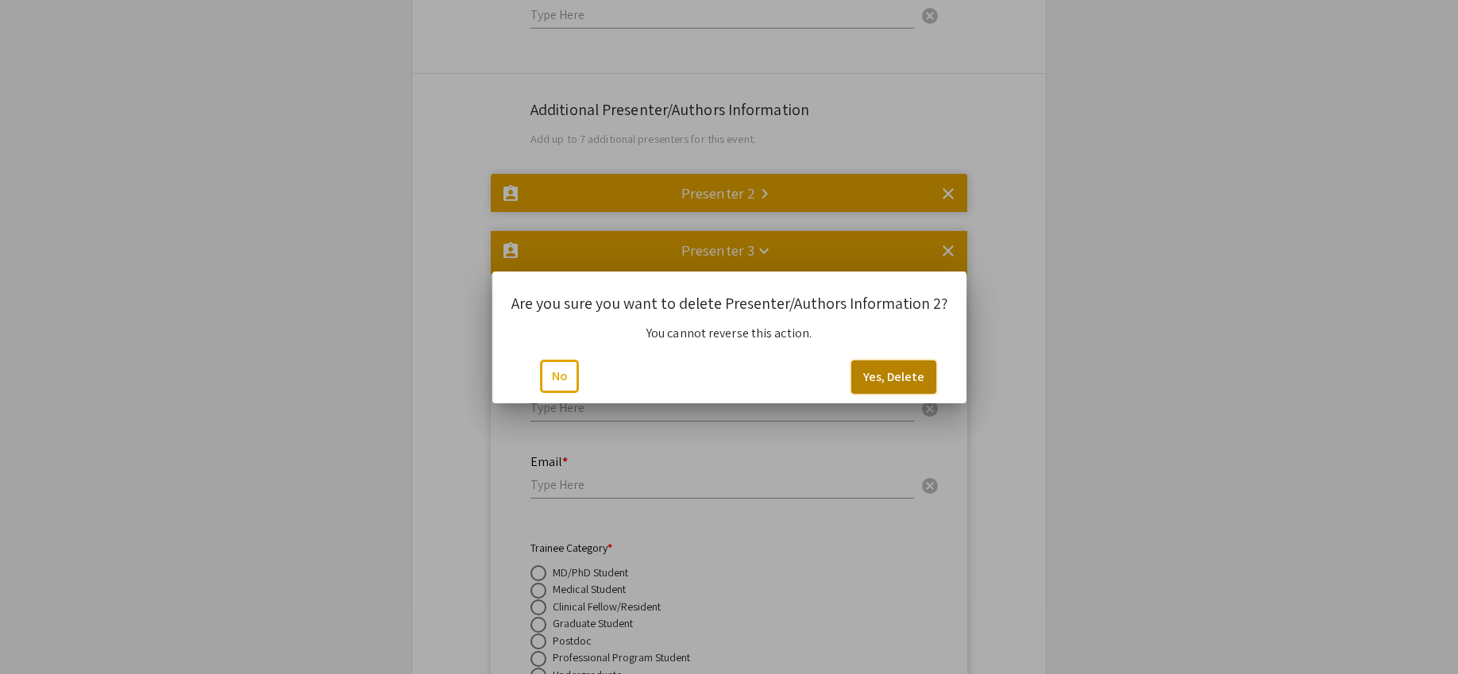
click at [904, 374] on button "Yes, Delete" at bounding box center [893, 377] width 85 height 33
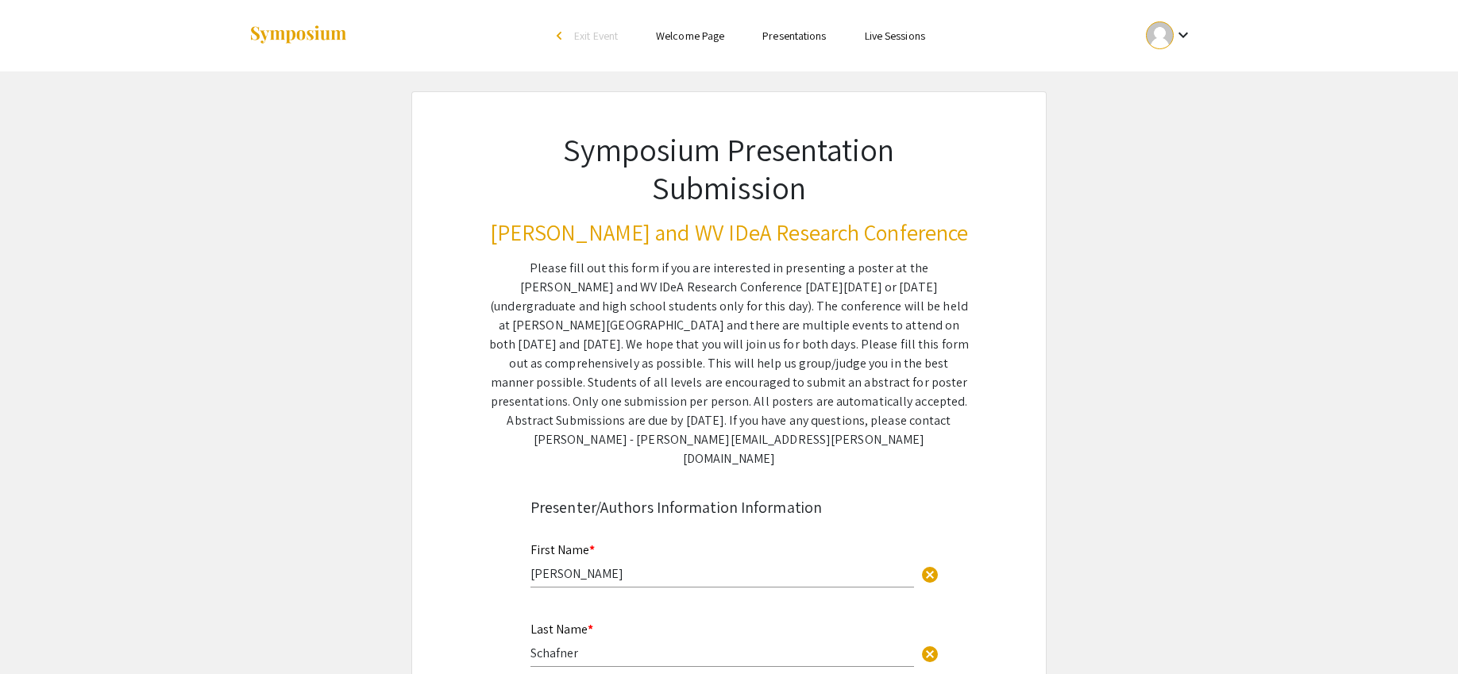
scroll to position [2658, 0]
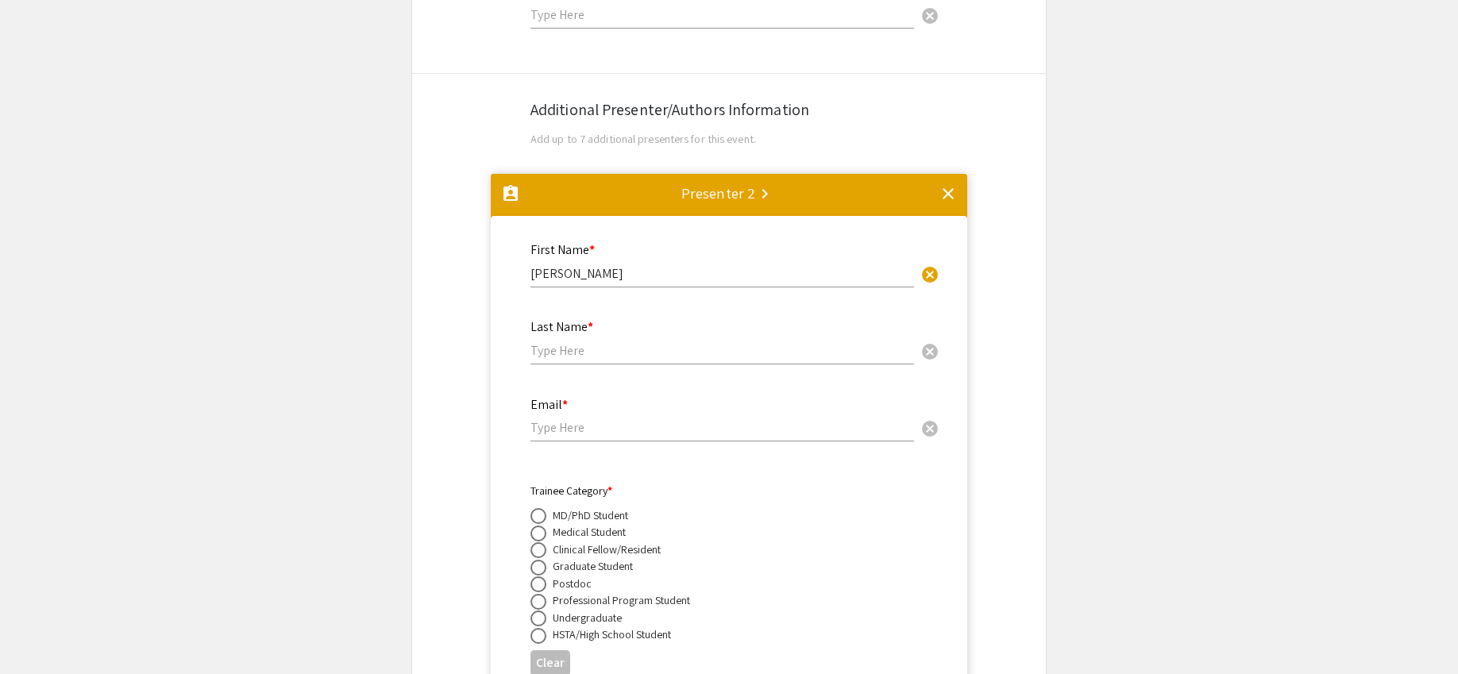
click at [943, 185] on div "clear" at bounding box center [948, 196] width 19 height 25
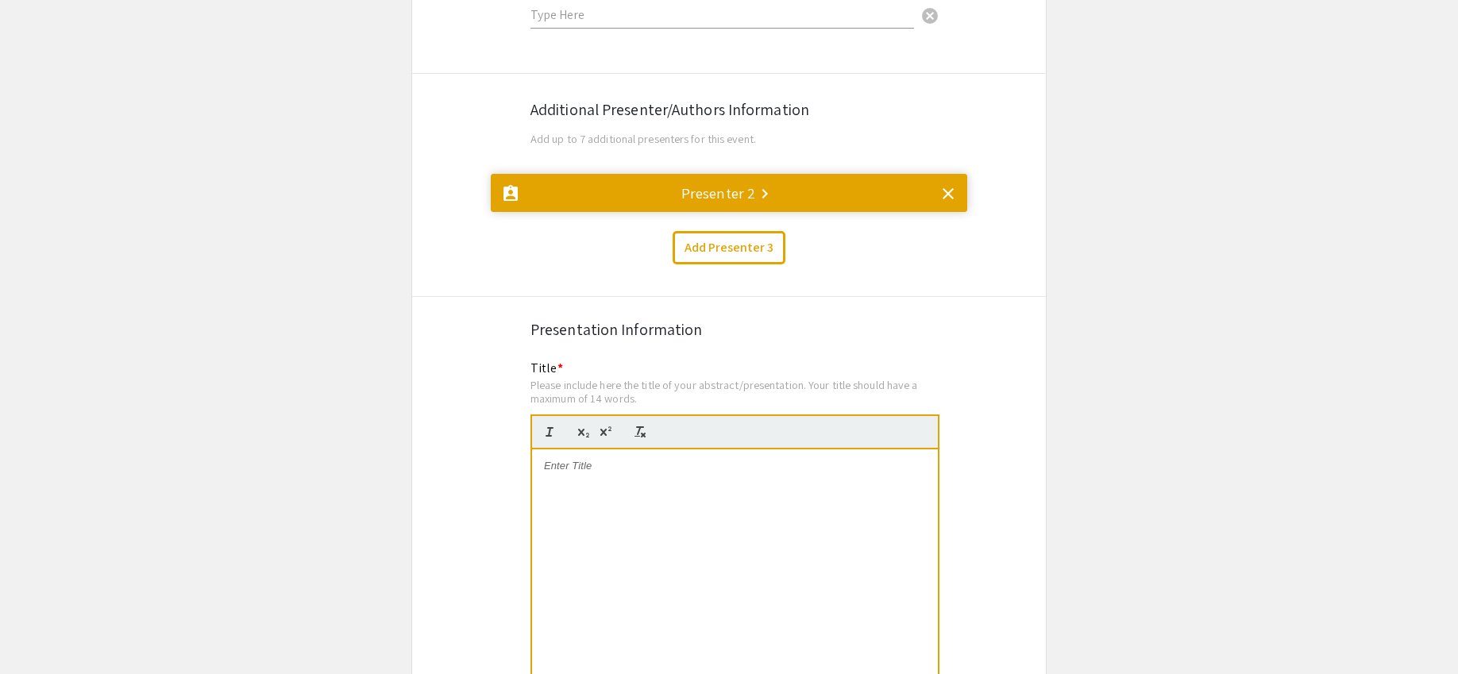
click at [951, 184] on mat-icon "clear" at bounding box center [948, 193] width 19 height 19
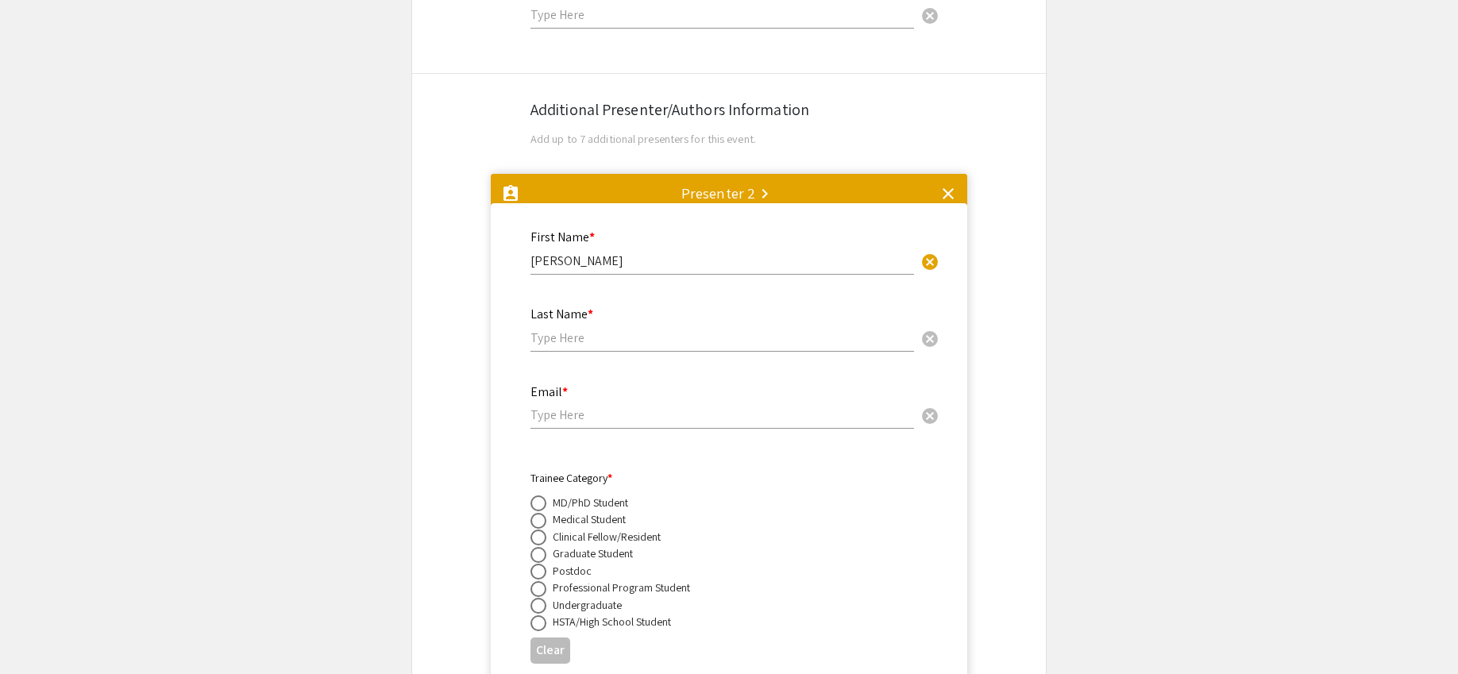
scroll to position [0, 0]
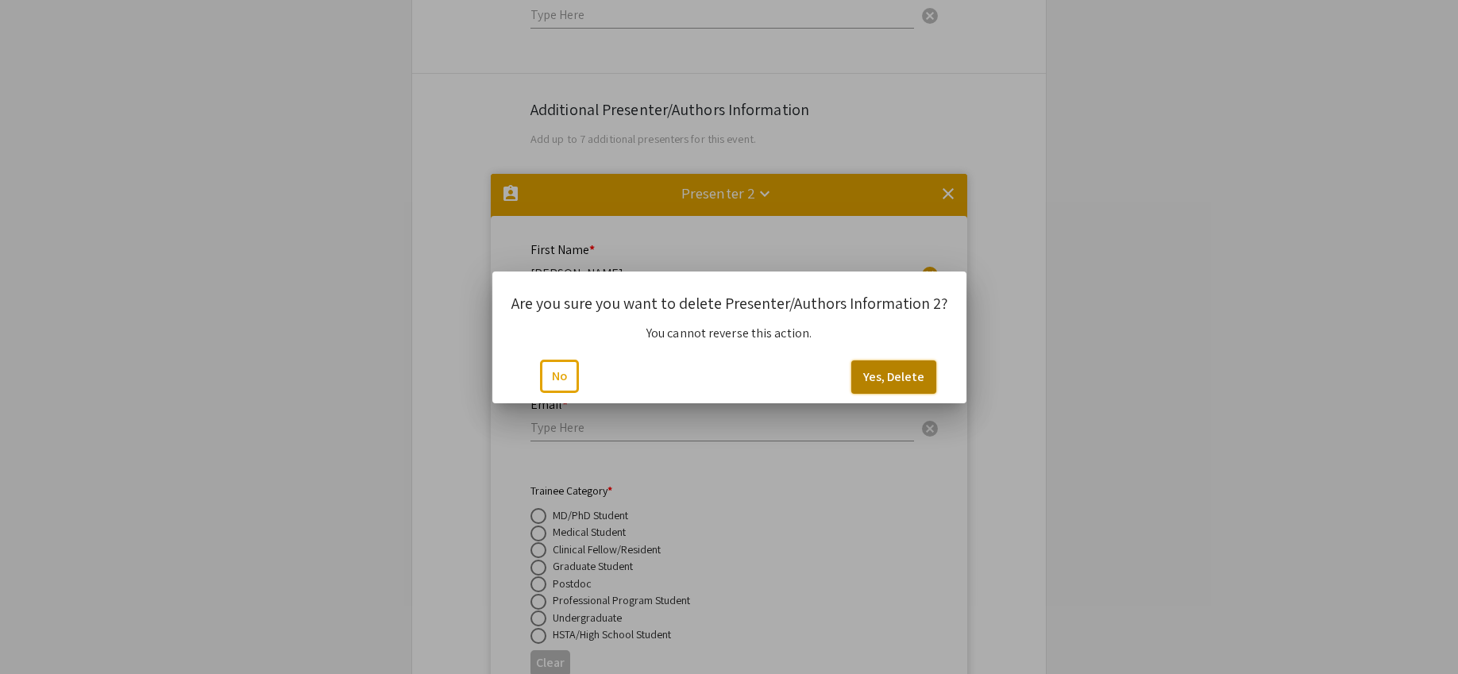
click at [897, 377] on button "Yes, Delete" at bounding box center [893, 377] width 85 height 33
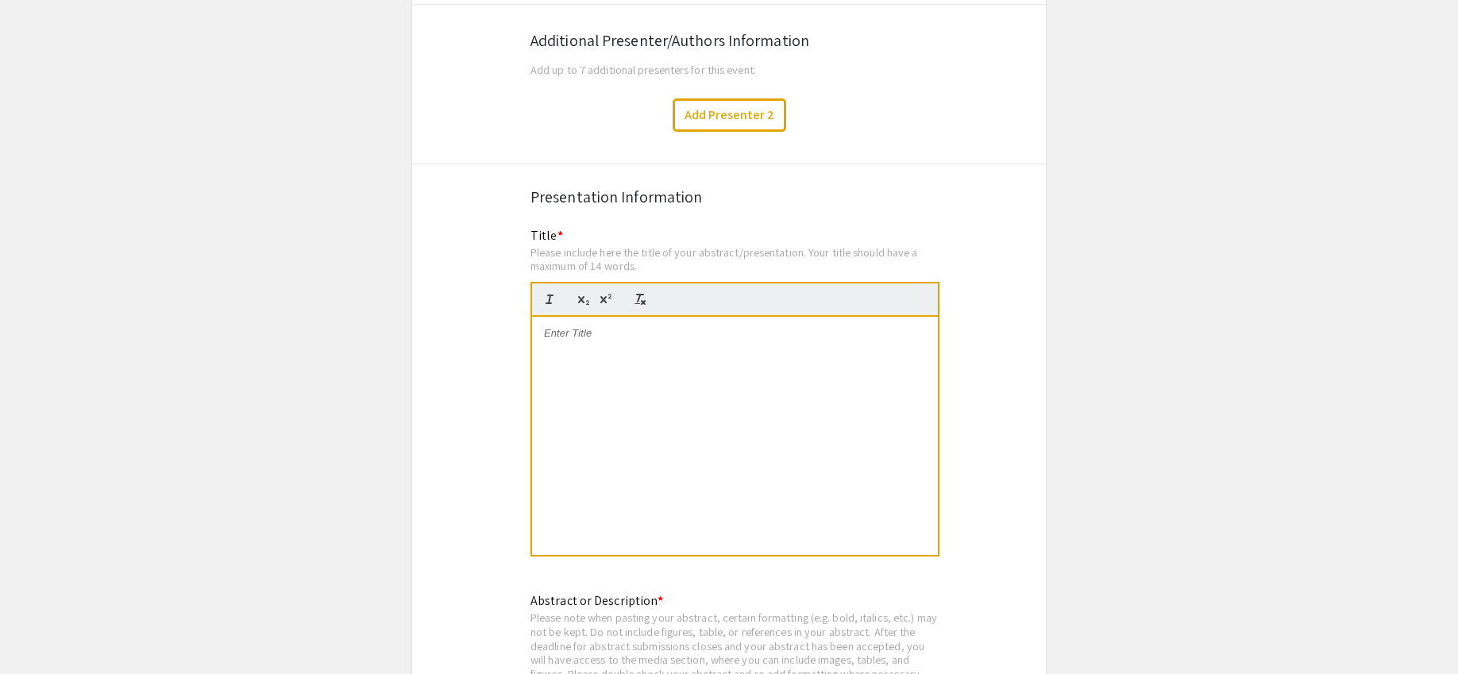
scroll to position [2770, 0]
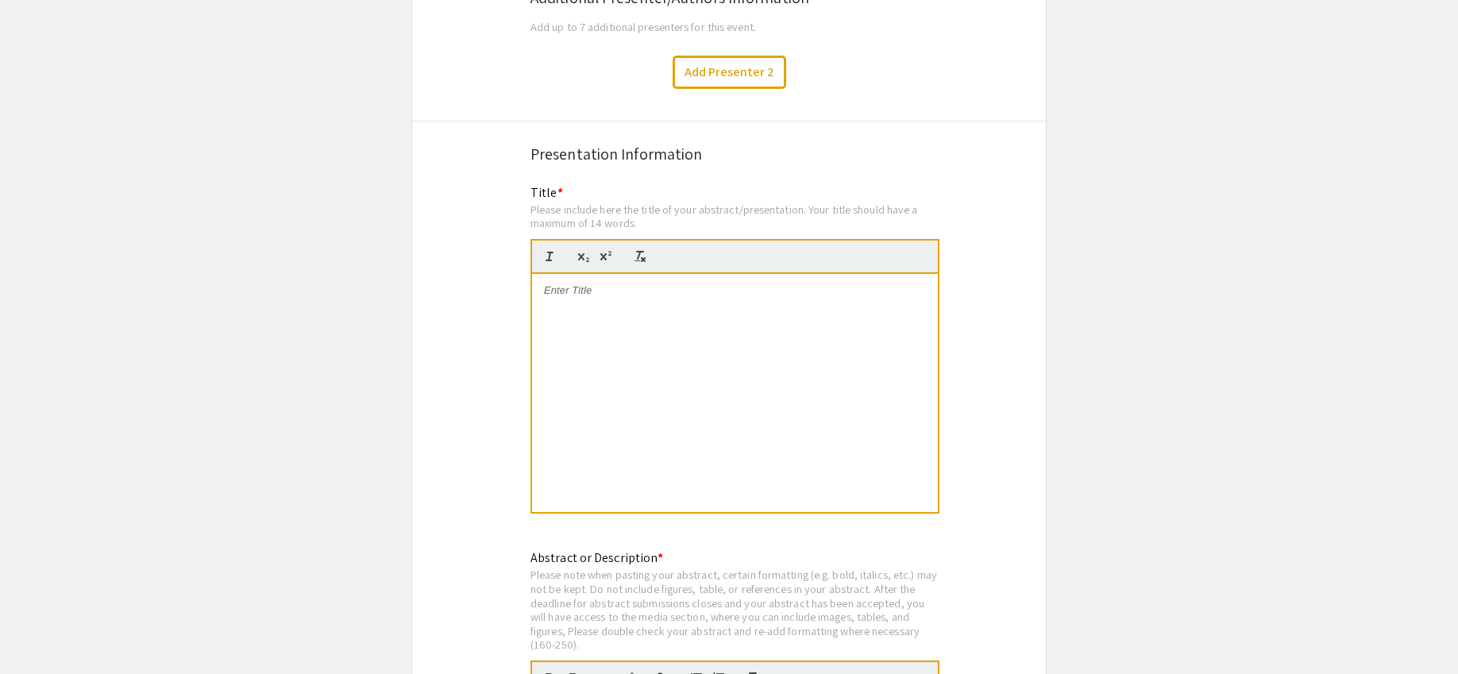
click at [684, 301] on div at bounding box center [735, 393] width 406 height 238
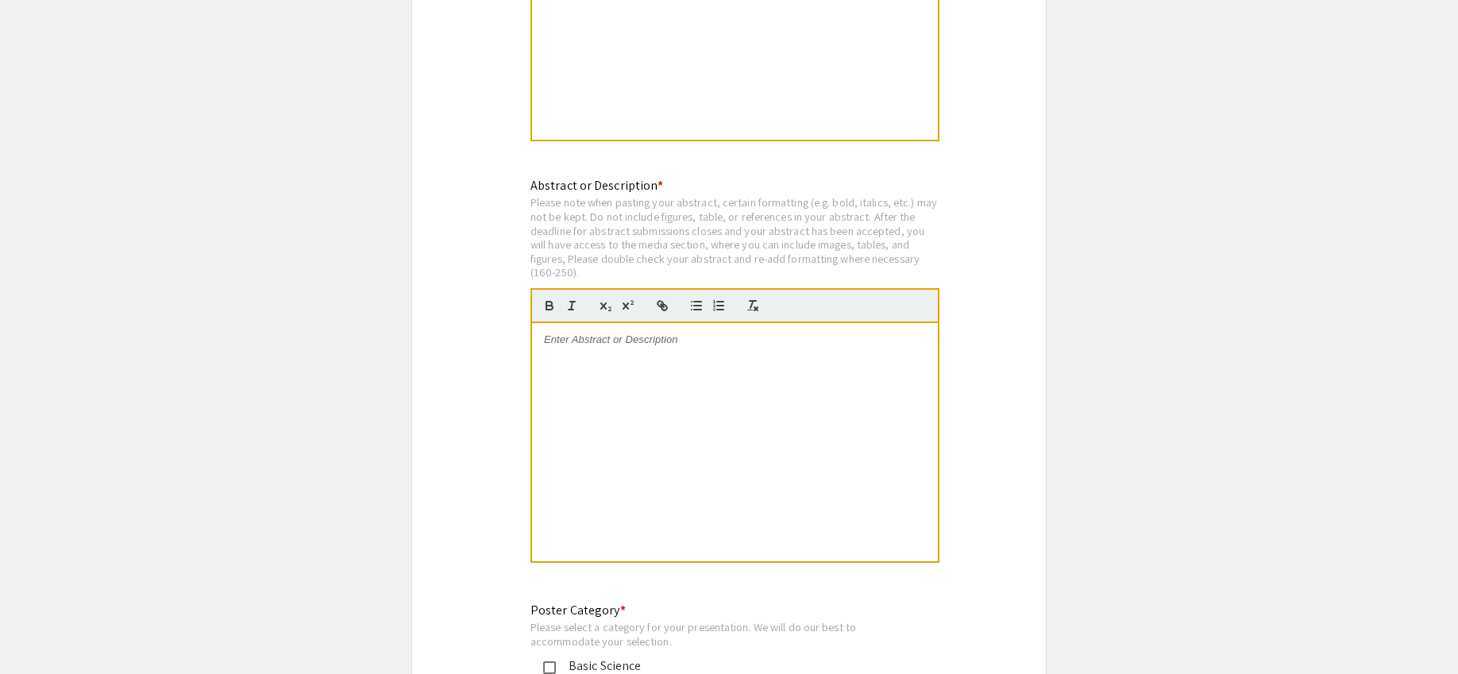
scroll to position [3146, 0]
click at [781, 347] on div at bounding box center [735, 439] width 406 height 238
paste div
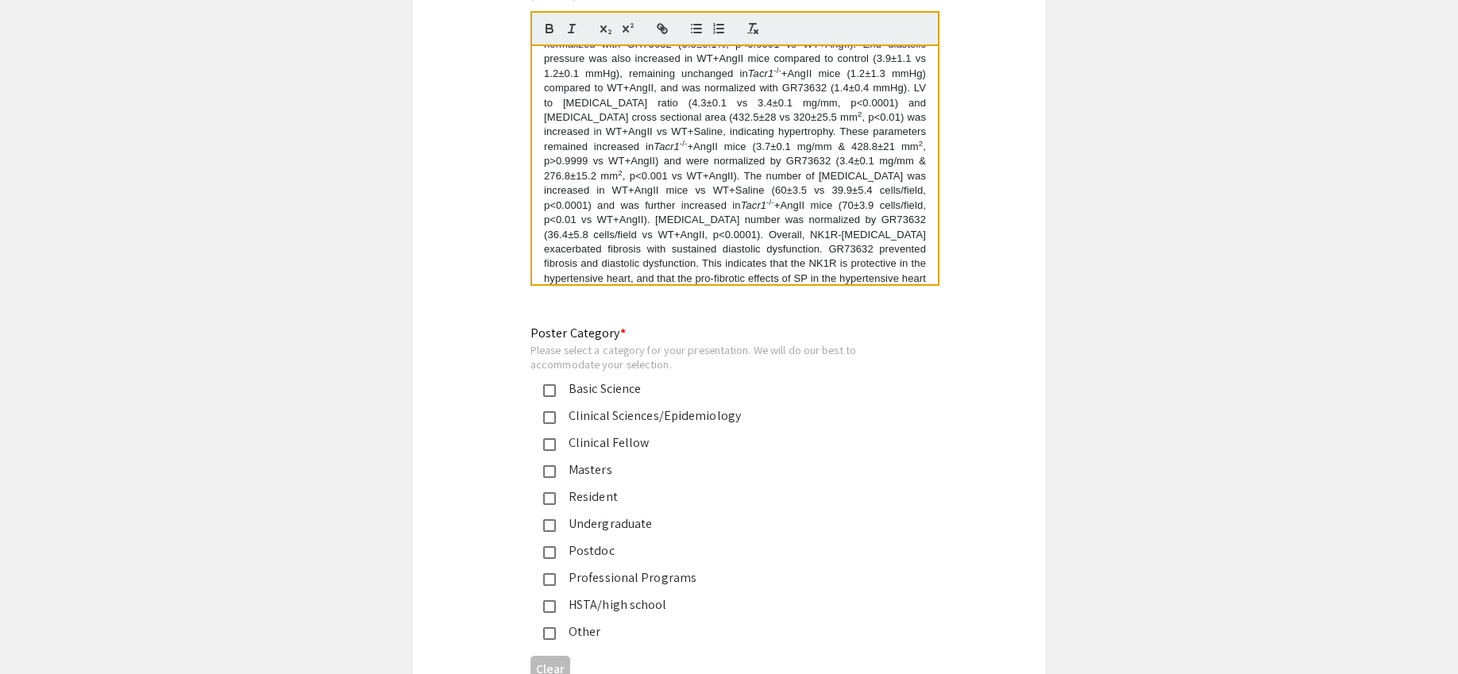
scroll to position [3429, 0]
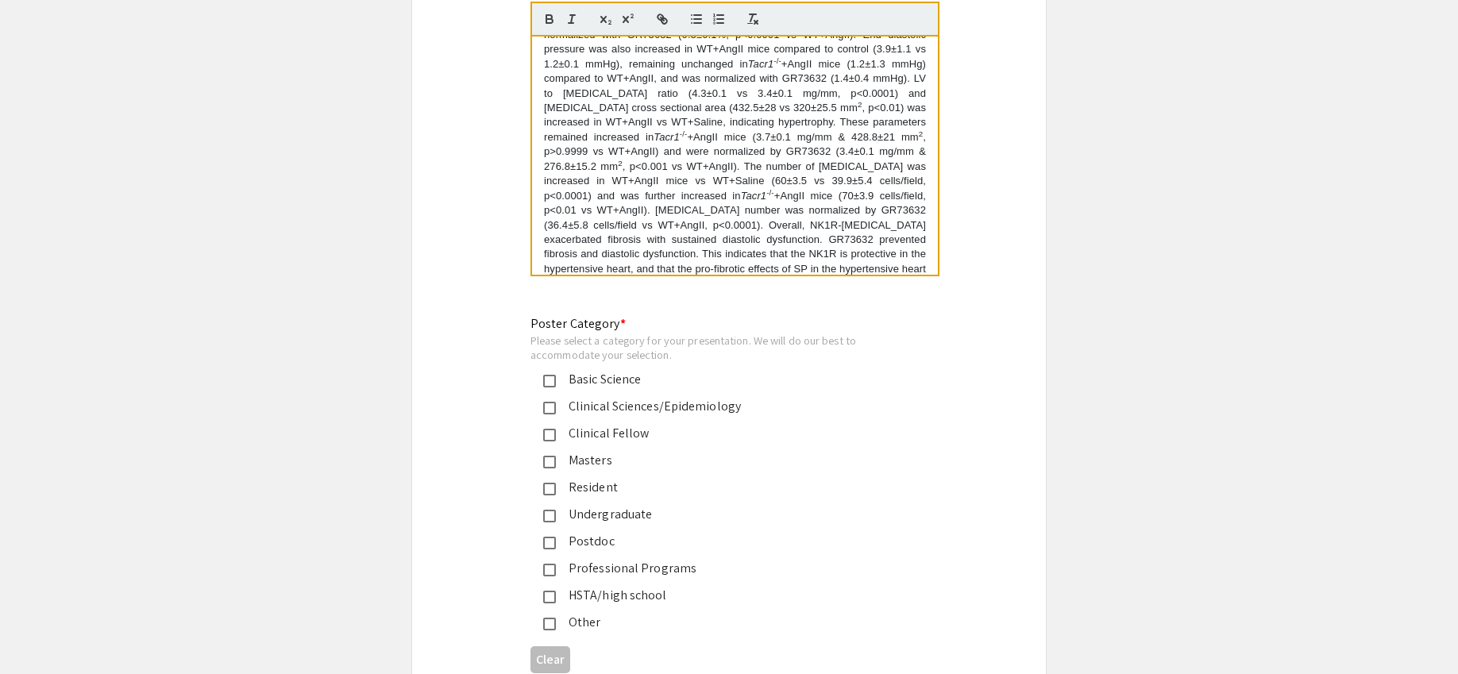
click at [616, 370] on div "Basic Science" at bounding box center [723, 379] width 334 height 19
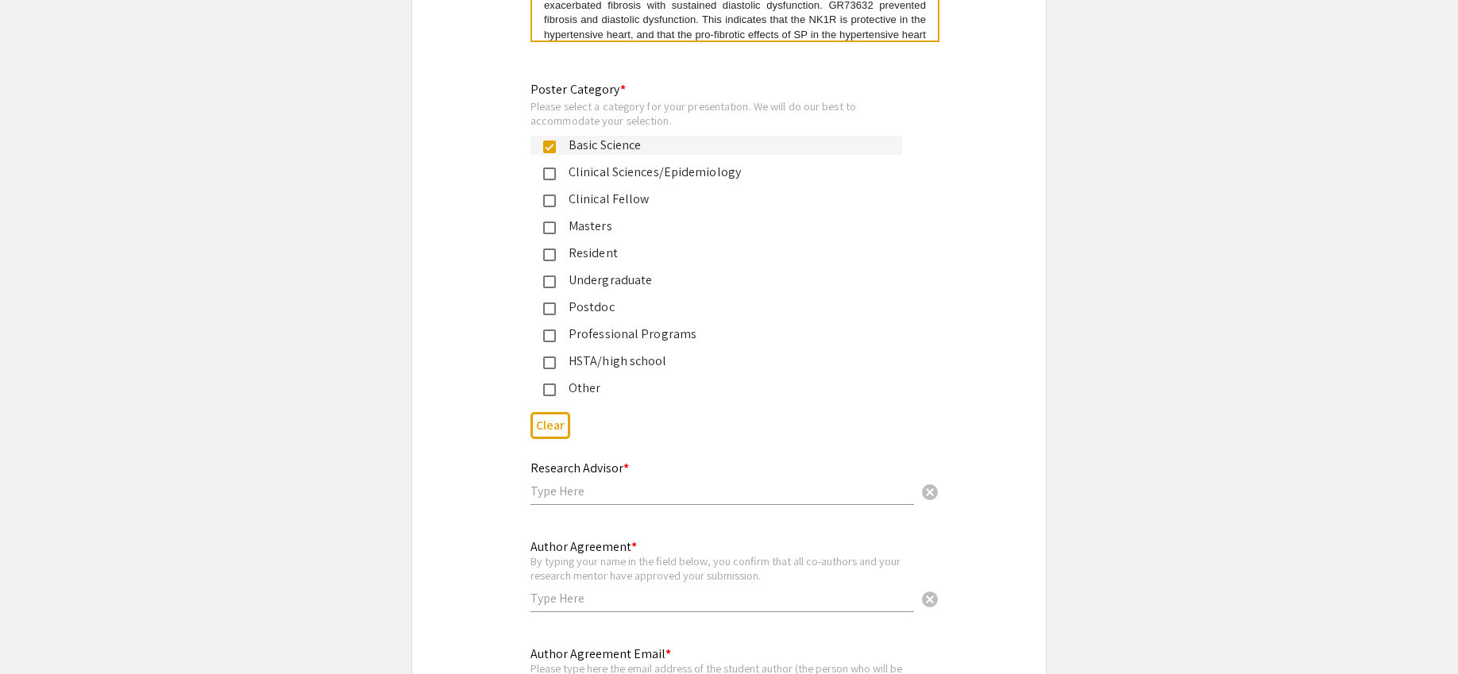
scroll to position [3667, 0]
click at [620, 480] on input "text" at bounding box center [723, 488] width 384 height 17
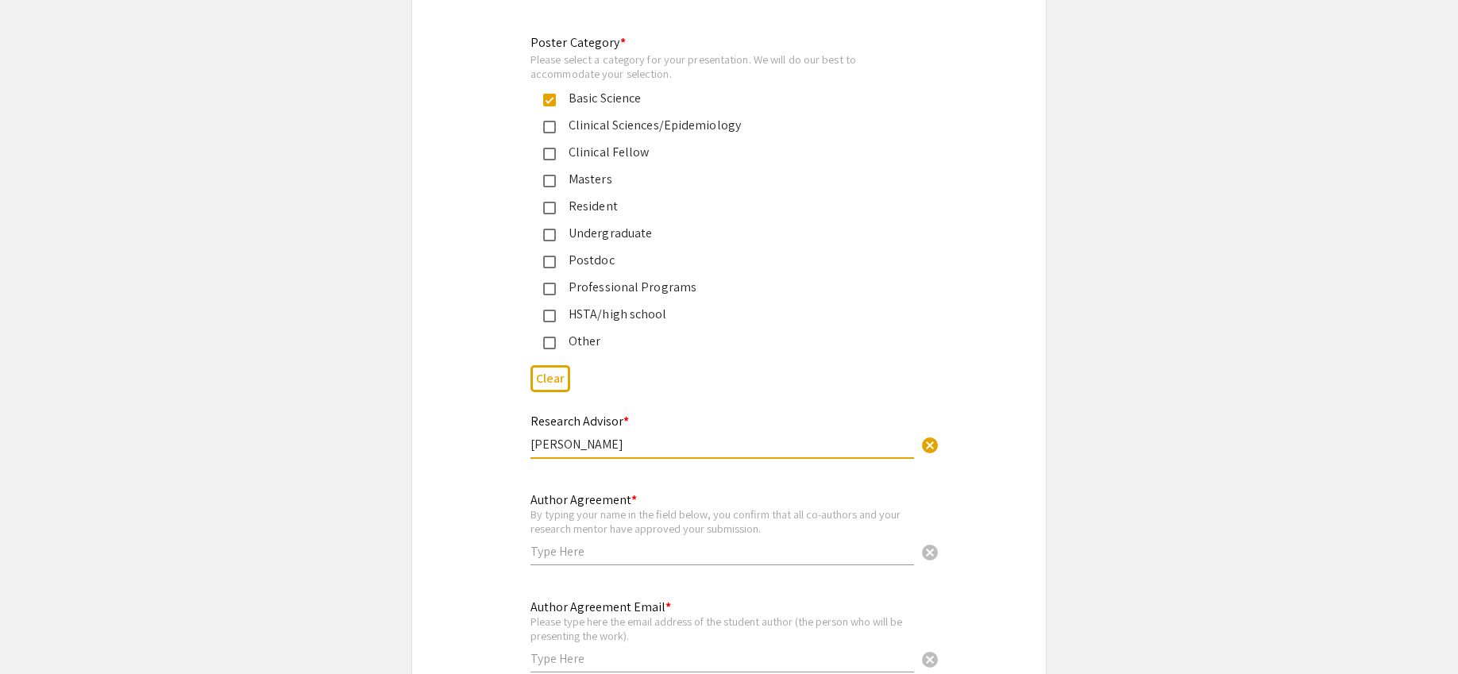
scroll to position [3734, 0]
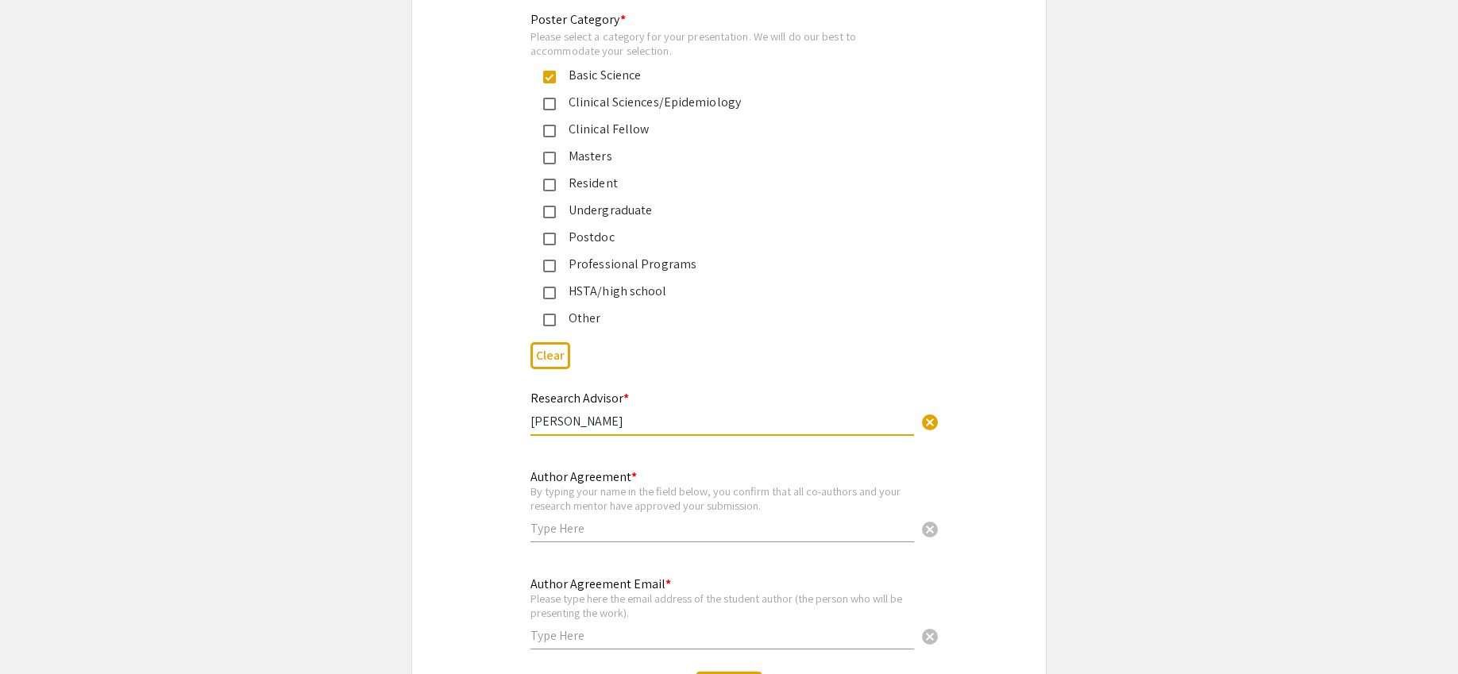
type input "Scott Levick"
click at [611, 520] on input "text" at bounding box center [723, 528] width 384 height 17
drag, startPoint x: 473, startPoint y: 511, endPoint x: 487, endPoint y: 511, distance: 14.3
click at [473, 511] on div "Author Agreement * By typing your name in the field below, you confirm that all…" at bounding box center [729, 514] width 634 height 95
click at [573, 520] on input "text" at bounding box center [723, 528] width 384 height 17
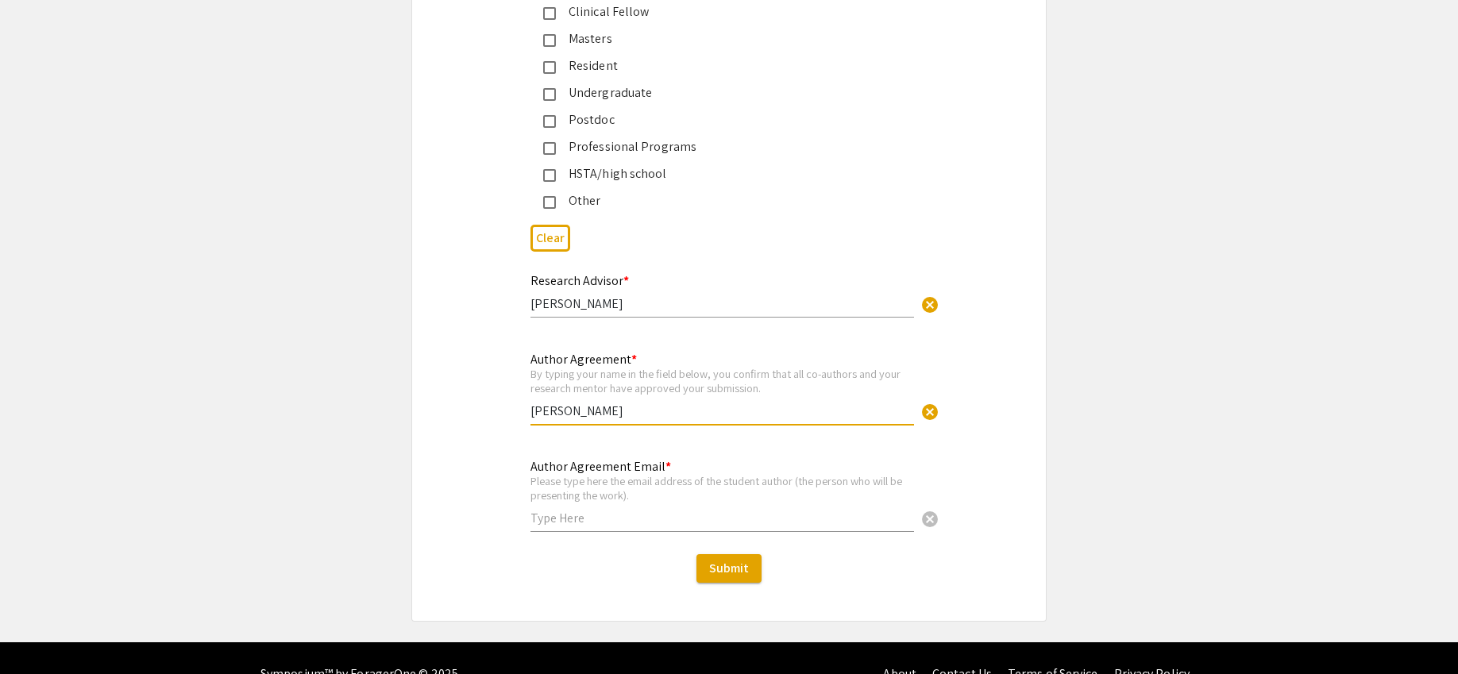
scroll to position [3863, 0]
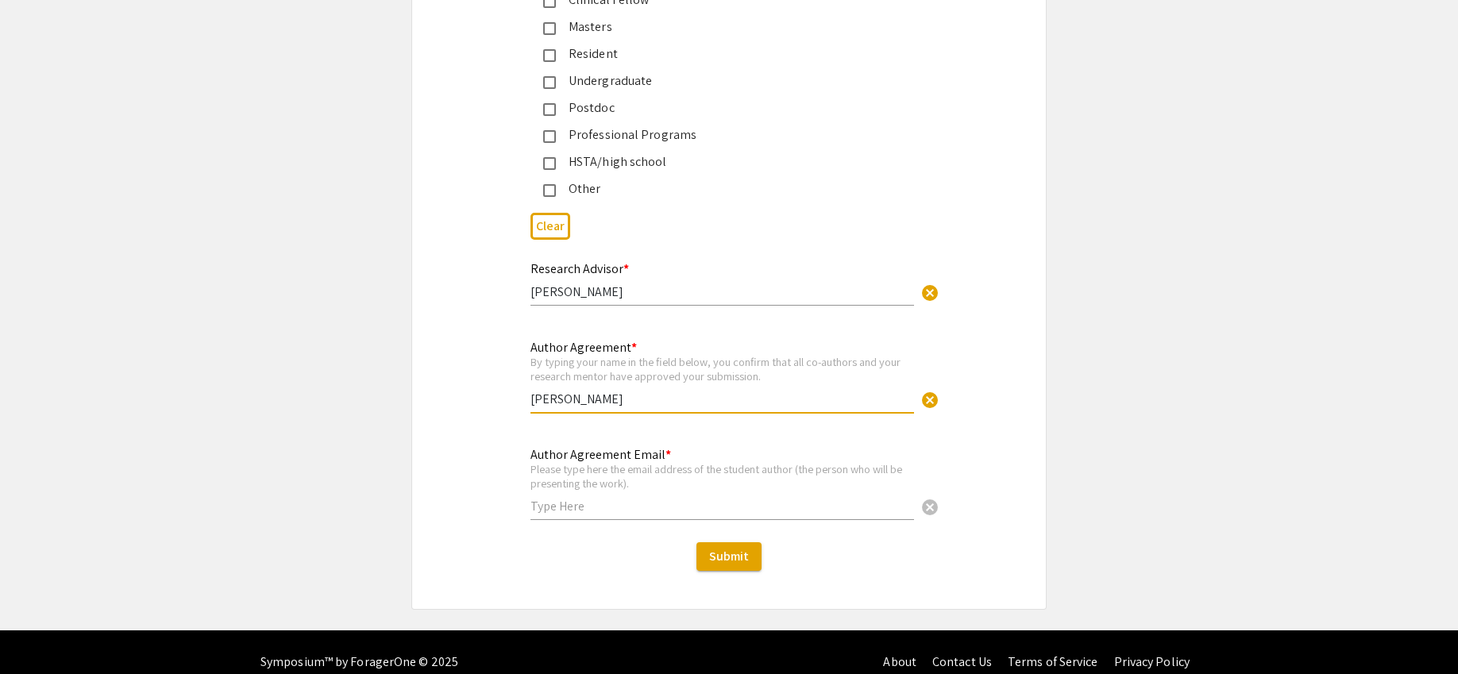
type input "Kallie Schafner"
click at [683, 498] on input "text" at bounding box center [723, 506] width 384 height 17
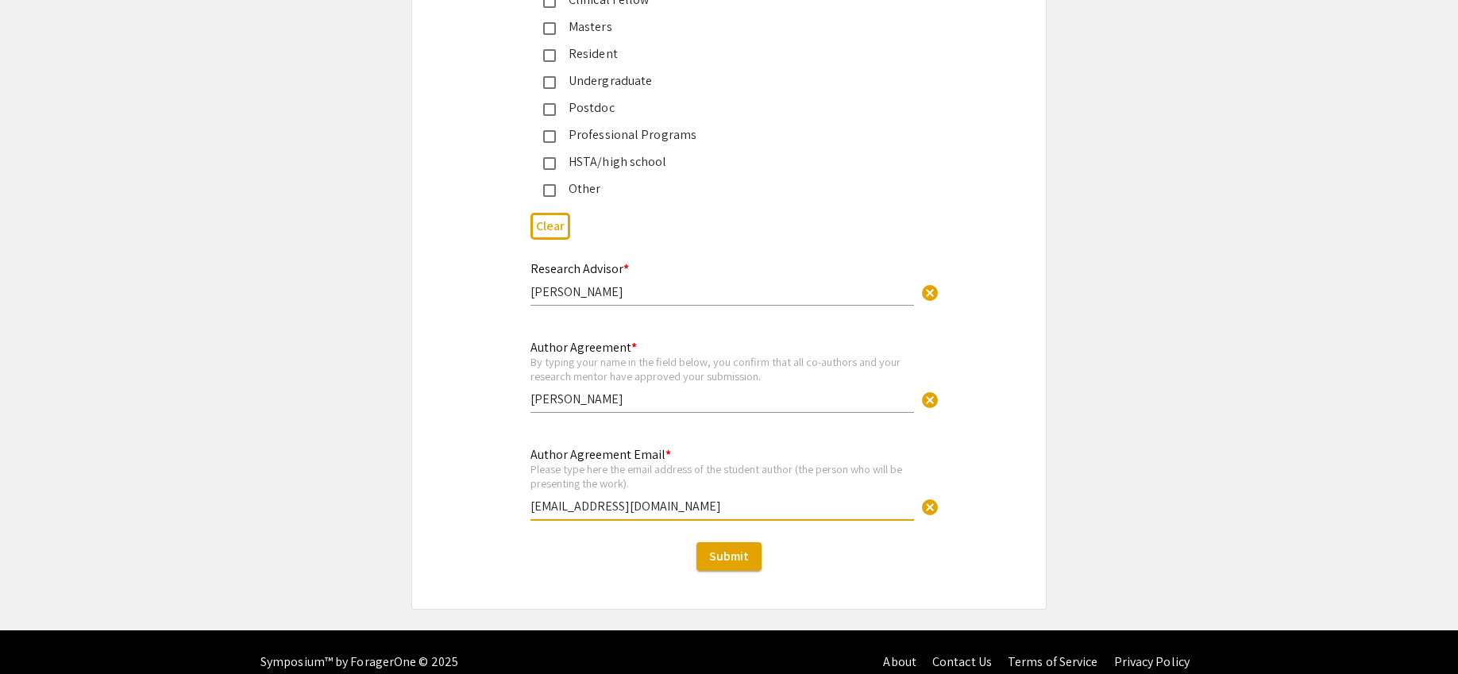
type input "kjs0069@mix.wvu.edu"
click at [971, 469] on div "Author Agreement Email * Please type here the email address of the student auth…" at bounding box center [729, 492] width 634 height 95
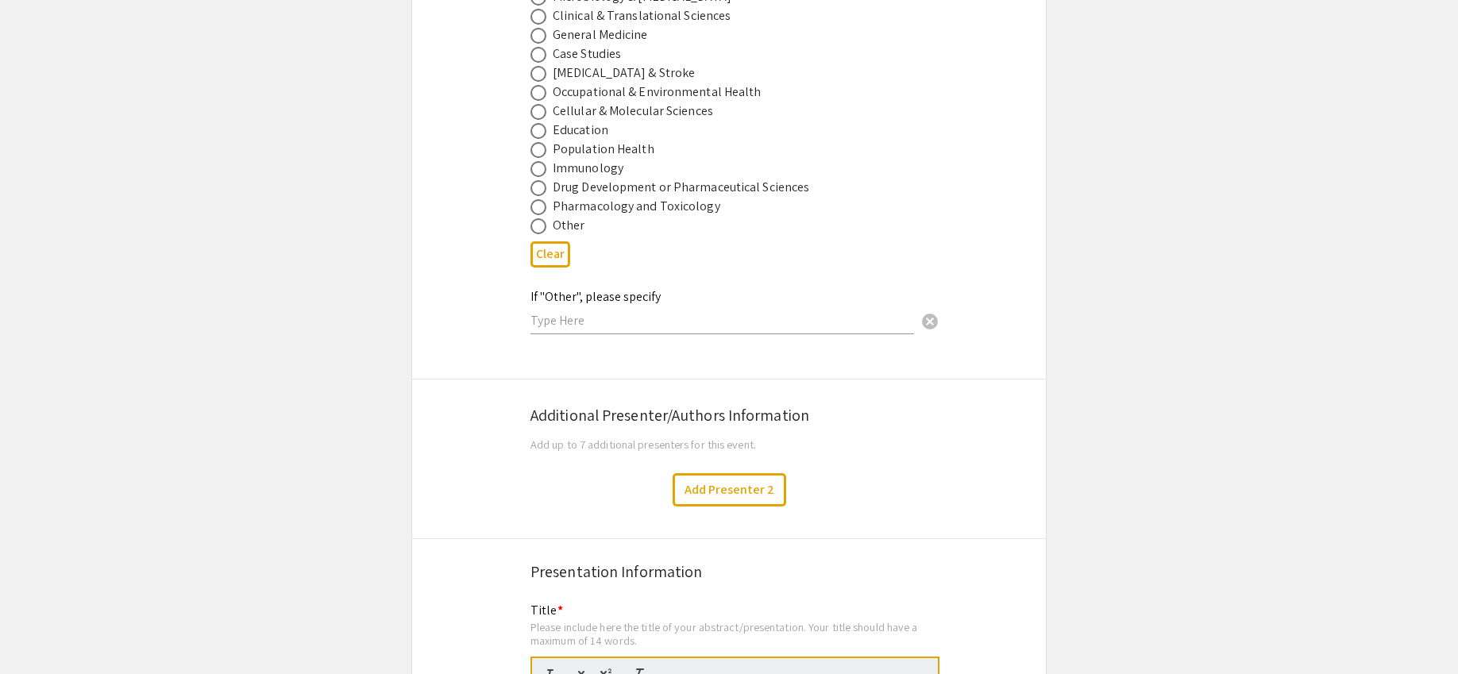
scroll to position [2356, 0]
